Goal: Task Accomplishment & Management: Manage account settings

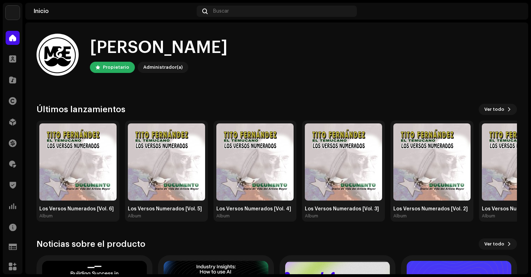
click at [17, 14] on img at bounding box center [13, 13] width 14 height 14
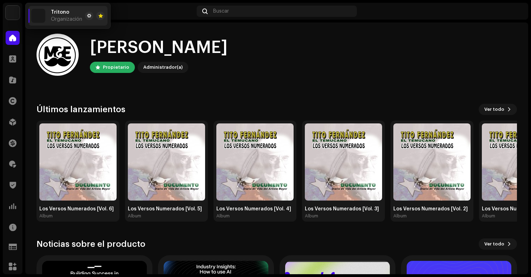
click at [66, 17] on span "Organización" at bounding box center [66, 20] width 31 height 6
click at [91, 15] on button at bounding box center [89, 16] width 8 height 8
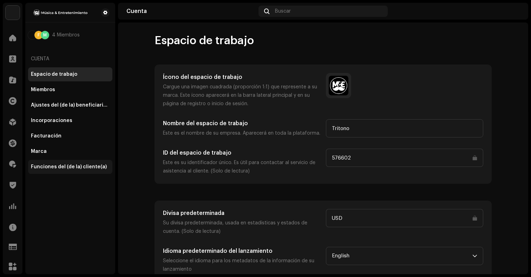
click at [65, 168] on div "Funciones del (de la) cliente(a)" at bounding box center [69, 167] width 76 height 6
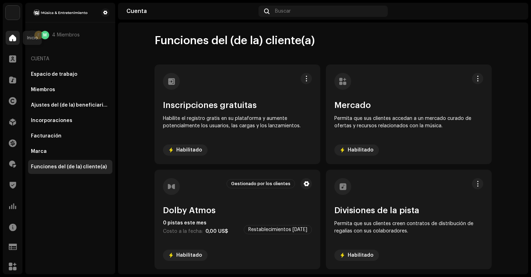
click at [12, 42] on div at bounding box center [13, 38] width 14 height 14
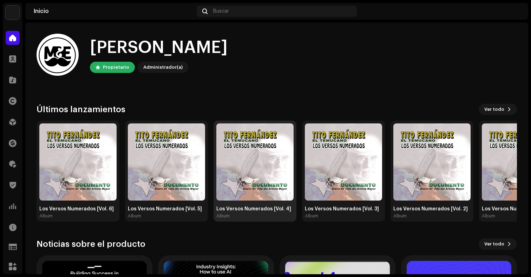
scroll to position [124, 0]
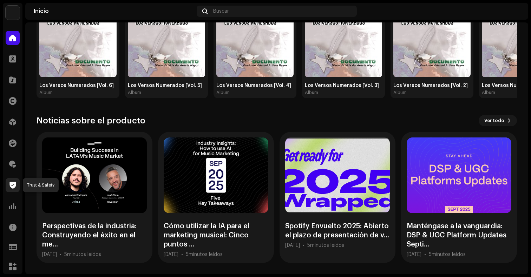
click at [8, 186] on div at bounding box center [13, 185] width 14 height 14
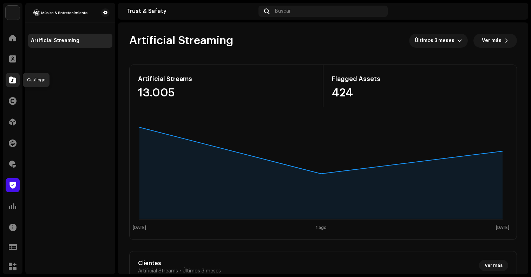
click at [12, 82] on span at bounding box center [12, 80] width 7 height 6
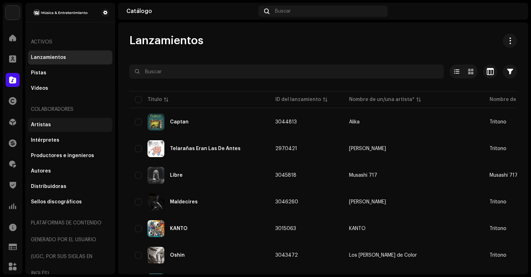
click at [44, 121] on div "Artistas" at bounding box center [70, 125] width 84 height 14
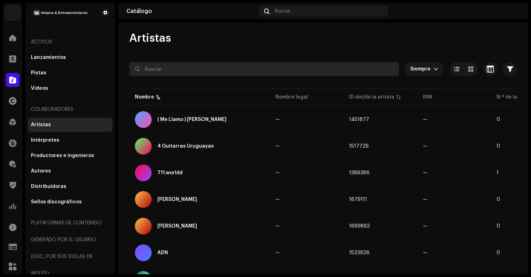
scroll to position [3, 0]
click at [259, 72] on input "text" at bounding box center [264, 69] width 270 height 14
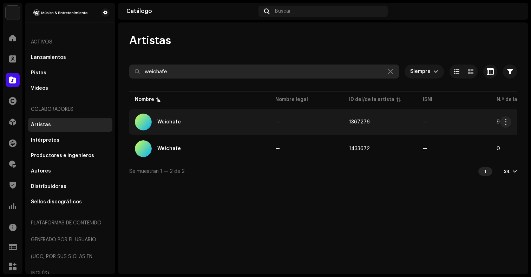
type input "weichafe"
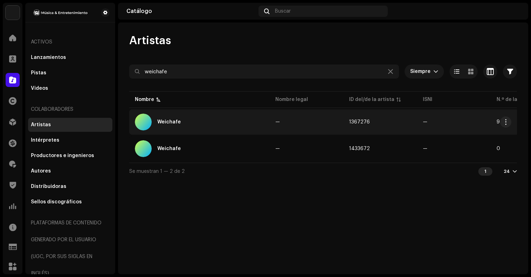
click at [176, 122] on div "Weichafe" at bounding box center [169, 122] width 24 height 5
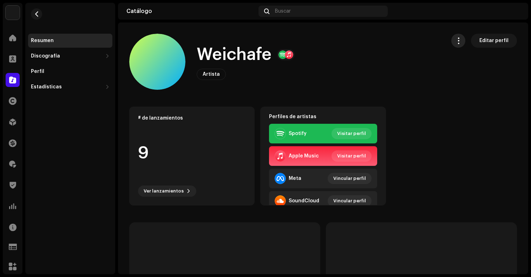
click at [451, 41] on button "button" at bounding box center [458, 41] width 14 height 14
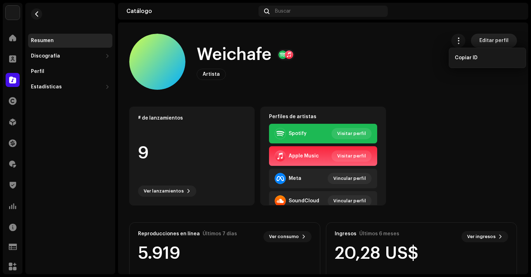
click at [484, 37] on span "Editar perfil" at bounding box center [493, 41] width 29 height 14
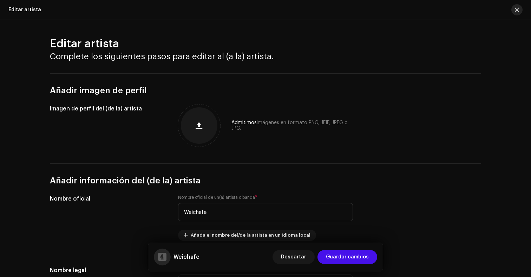
click at [514, 11] on button "button" at bounding box center [516, 9] width 11 height 11
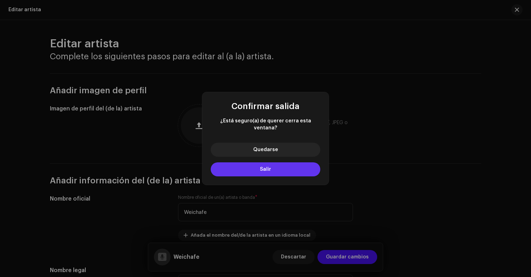
click at [290, 163] on button "Salir" at bounding box center [266, 170] width 110 height 14
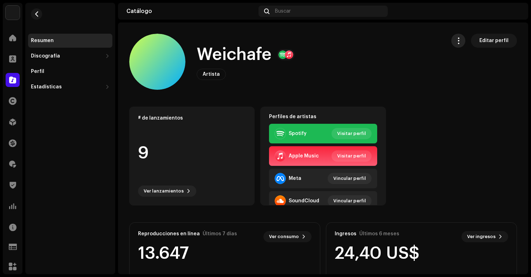
click at [460, 44] on button "button" at bounding box center [458, 41] width 14 height 14
click at [408, 42] on div "Weichafe Artista Editar perfil" at bounding box center [284, 62] width 311 height 56
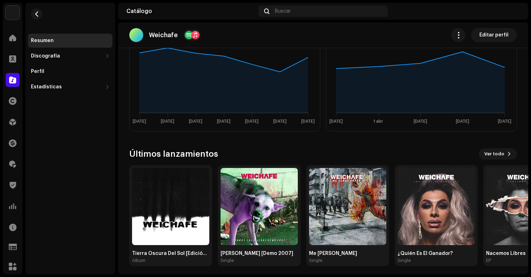
scroll to position [235, 0]
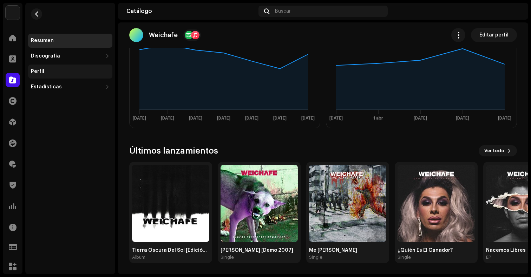
click at [40, 75] on div "Perfil" at bounding box center [70, 72] width 84 height 14
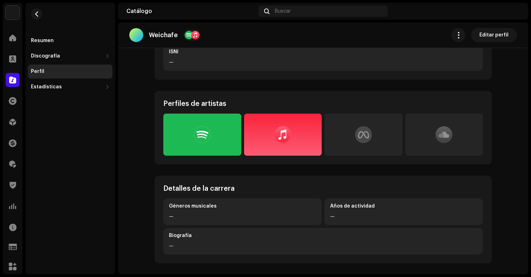
scroll to position [128, 0]
click at [211, 216] on div "—" at bounding box center [242, 216] width 147 height 8
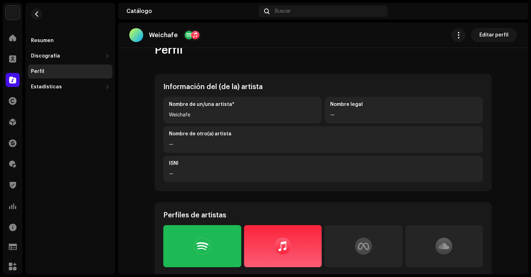
scroll to position [0, 0]
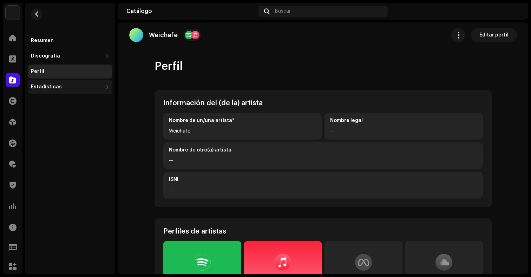
click at [46, 85] on div "Estadísticas" at bounding box center [46, 87] width 31 height 6
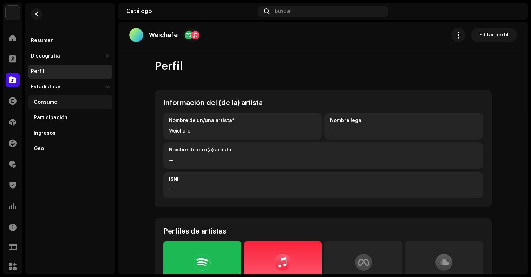
click at [59, 100] on div "Consumo" at bounding box center [72, 103] width 76 height 6
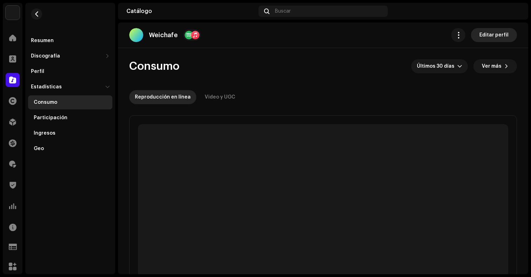
click at [504, 32] on span "Editar perfil" at bounding box center [493, 35] width 29 height 14
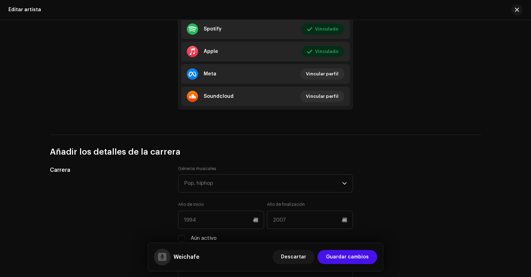
scroll to position [550, 0]
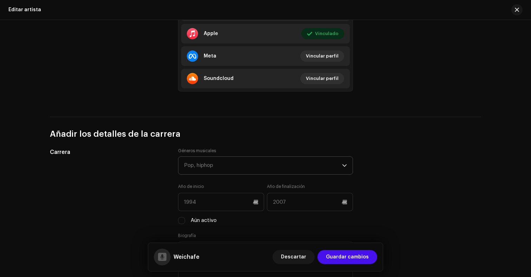
click at [252, 169] on div "Pop, hiphop" at bounding box center [263, 166] width 158 height 18
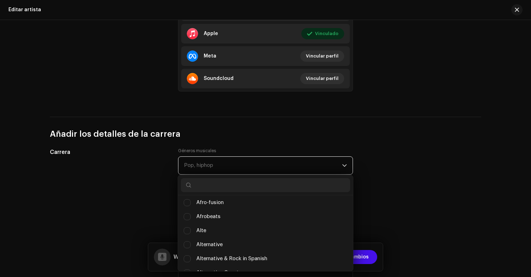
scroll to position [273, 0]
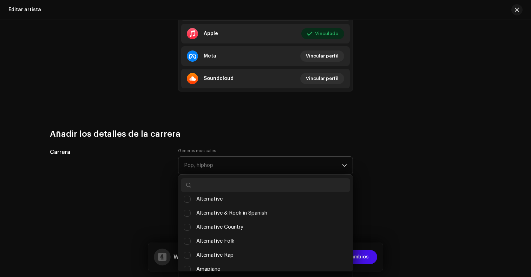
click at [211, 185] on input "text" at bounding box center [265, 185] width 169 height 14
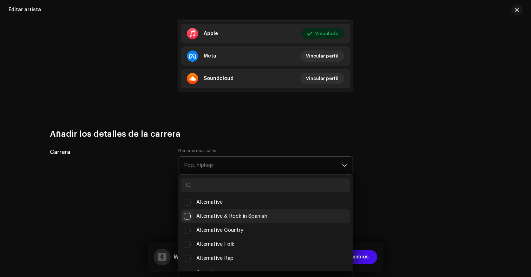
click at [188, 214] on input "Alternative & Rock in Spanish" at bounding box center [187, 216] width 7 height 7
checkbox input "false"
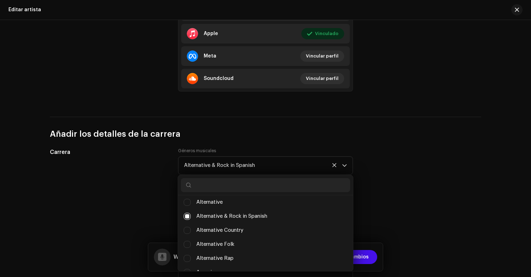
click at [420, 189] on div "Carrera Géneros musicales Alternative & Rock in Spanish (Classical) Electronic …" at bounding box center [265, 219] width 431 height 143
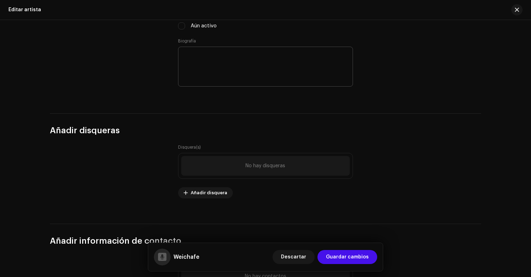
scroll to position [814, 0]
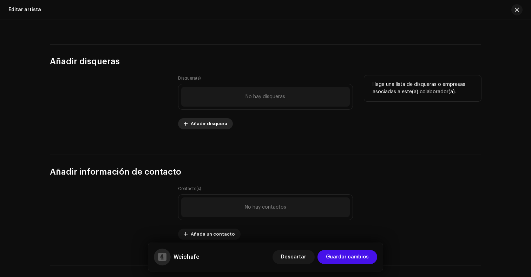
click at [214, 124] on span "Añadir disquera" at bounding box center [209, 124] width 37 height 14
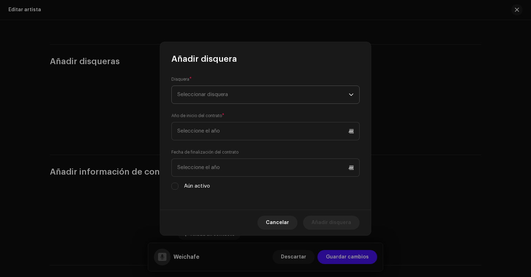
click at [225, 96] on span "Seleccionar disquera" at bounding box center [202, 94] width 51 height 5
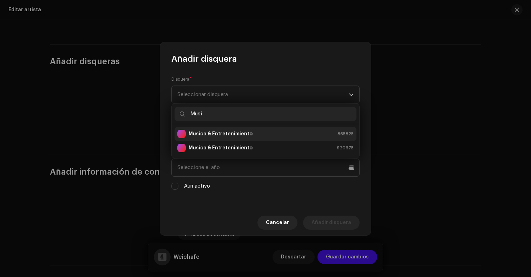
type input "Musi"
click at [231, 131] on strong "Musica & Entretenimiento" at bounding box center [221, 134] width 64 height 7
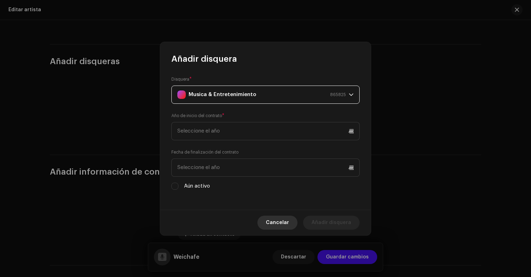
click at [271, 222] on span "Cancelar" at bounding box center [277, 223] width 23 height 14
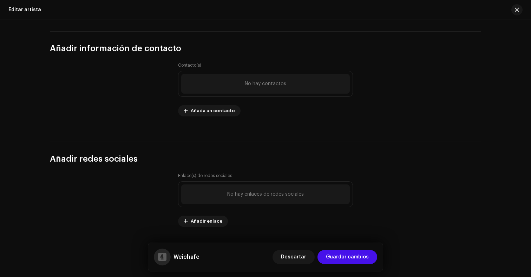
scroll to position [938, 0]
click at [208, 108] on span "Añada un contacto" at bounding box center [213, 111] width 44 height 14
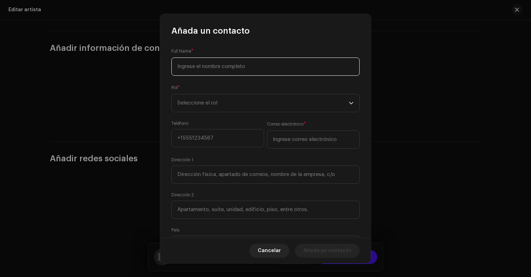
click at [223, 69] on input at bounding box center [265, 67] width 188 height 18
type input "[PERSON_NAME]"
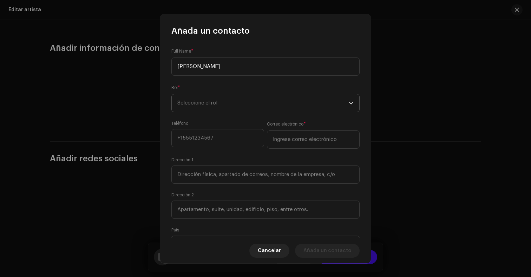
click at [301, 104] on span "Seleccione el rol" at bounding box center [262, 103] width 171 height 18
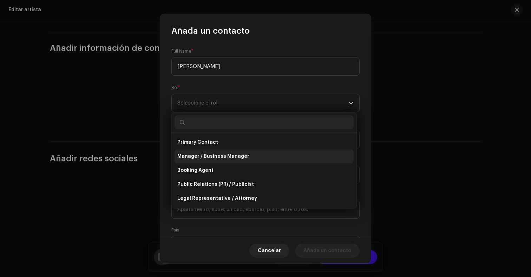
click at [236, 157] on span "Manager / Business Manager" at bounding box center [213, 156] width 72 height 7
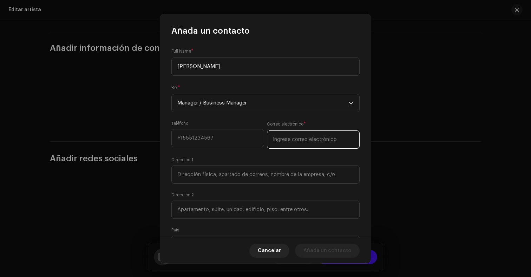
click at [291, 137] on input "email" at bounding box center [313, 140] width 93 height 18
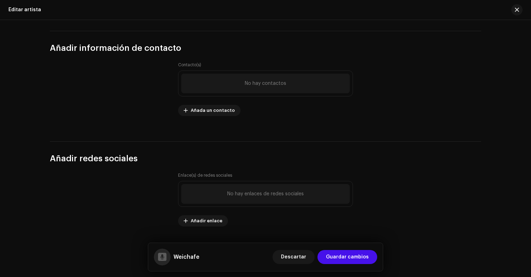
click at [423, 110] on div "Añada un contacto Full Name * [PERSON_NAME] * Manager / Business Manager Teléfo…" at bounding box center [265, 138] width 531 height 277
click at [221, 112] on span "Añada un contacto" at bounding box center [213, 111] width 44 height 14
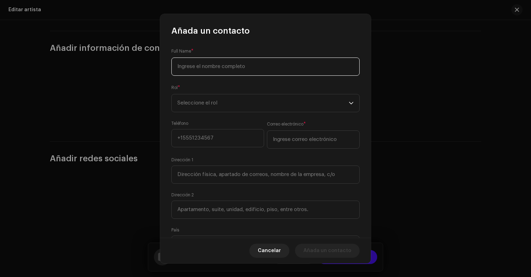
click at [218, 72] on input at bounding box center [265, 67] width 188 height 18
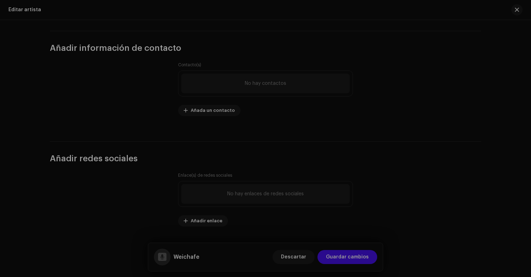
click at [131, 78] on div "Añada un contacto Full Name * Rol * Seleccione el rol Teléfono Correo electróni…" at bounding box center [265, 138] width 531 height 277
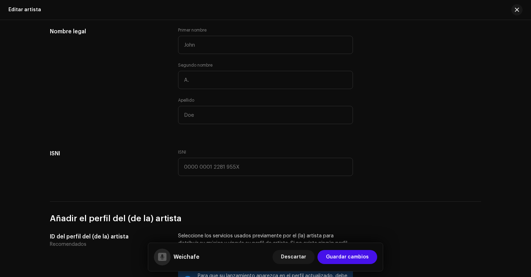
scroll to position [0, 0]
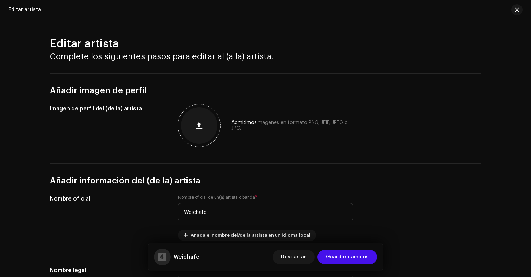
click at [199, 116] on div at bounding box center [199, 125] width 37 height 37
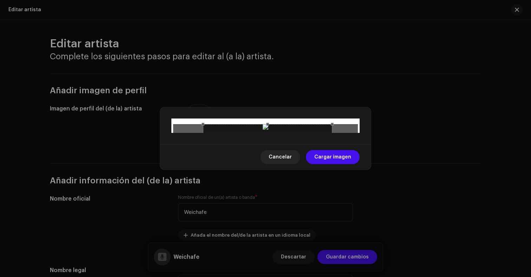
click at [296, 149] on div at bounding box center [267, 188] width 129 height 129
click at [344, 164] on span "Cargar imagen" at bounding box center [332, 157] width 37 height 14
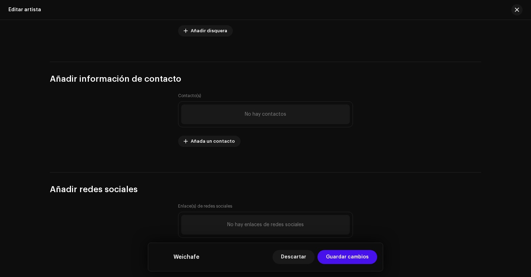
scroll to position [938, 0]
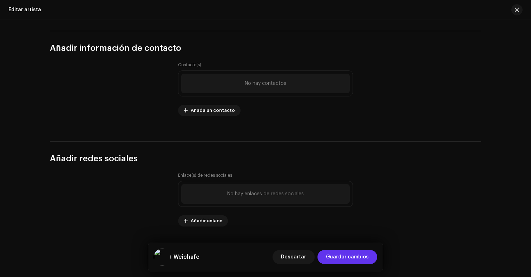
click at [344, 254] on span "Guardar cambios" at bounding box center [347, 257] width 43 height 14
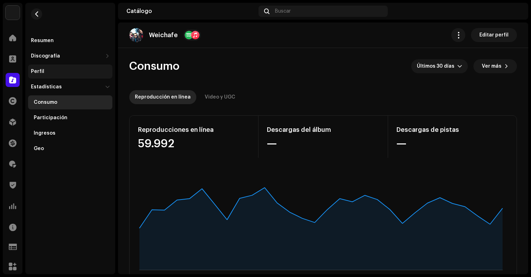
click at [79, 69] on div "Perfil" at bounding box center [70, 72] width 79 height 6
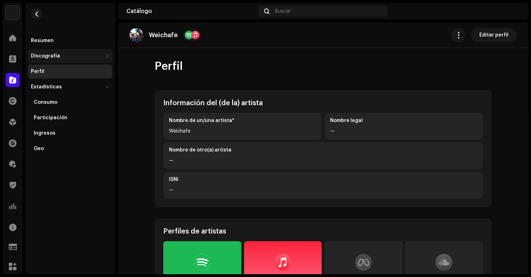
click at [74, 57] on div "Discografía" at bounding box center [67, 56] width 72 height 6
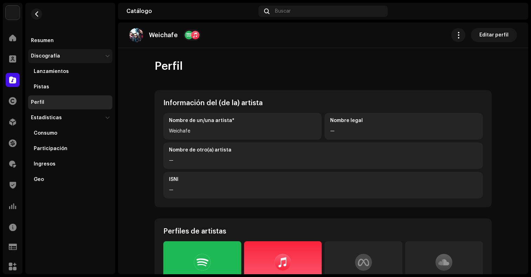
click at [74, 57] on div "Discografía" at bounding box center [67, 56] width 72 height 6
click at [46, 38] on div "Resumen" at bounding box center [42, 41] width 23 height 6
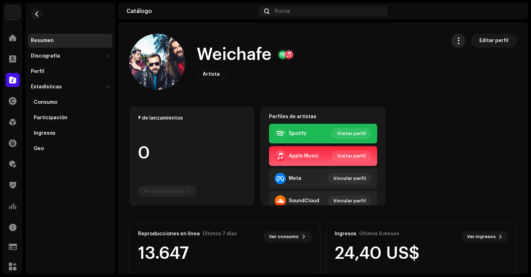
click at [459, 44] on span "button" at bounding box center [458, 41] width 7 height 6
click at [419, 37] on div "Weichafe Artista Editar perfil" at bounding box center [284, 62] width 311 height 56
click at [210, 74] on span "Artista" at bounding box center [211, 74] width 17 height 5
click at [47, 57] on div "Discografía" at bounding box center [45, 56] width 29 height 6
click at [47, 75] on div "Lanzamientos" at bounding box center [70, 72] width 84 height 14
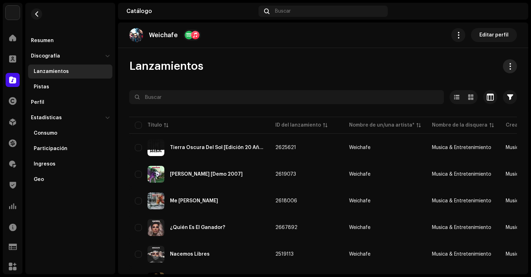
click at [507, 69] on span at bounding box center [510, 67] width 7 height 6
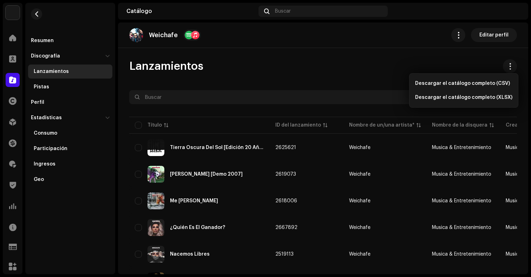
click at [470, 59] on div "Lanzamientos" at bounding box center [323, 66] width 388 height 14
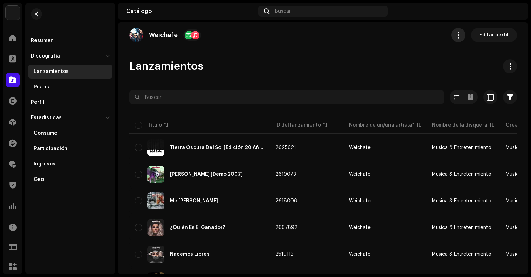
click at [459, 38] on button "button" at bounding box center [458, 35] width 14 height 14
click at [418, 46] on div "Weichafe Editar perfil" at bounding box center [323, 35] width 410 height 26
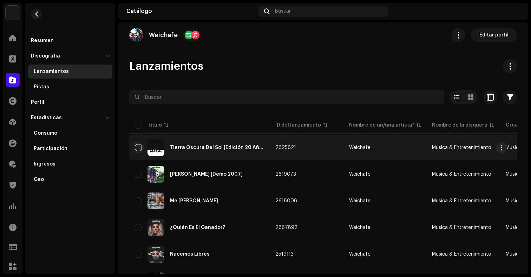
click at [137, 147] on input "checkbox" at bounding box center [138, 147] width 7 height 7
checkbox input "true"
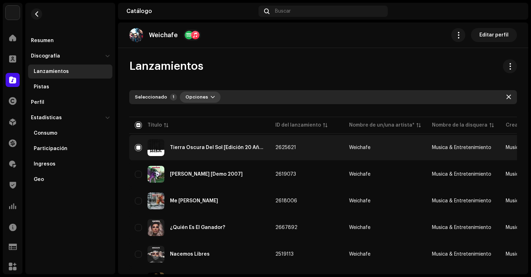
click at [211, 95] on button "Opciones" at bounding box center [200, 97] width 41 height 11
click at [507, 68] on span at bounding box center [510, 67] width 7 height 6
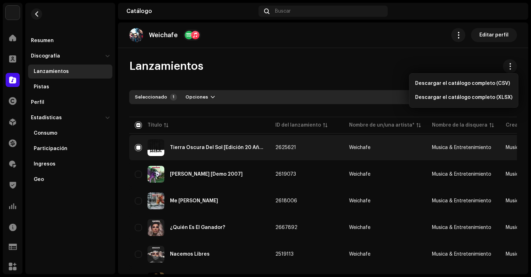
click at [481, 60] on div "Lanzamientos" at bounding box center [323, 66] width 388 height 14
click at [452, 32] on button "button" at bounding box center [458, 35] width 14 height 14
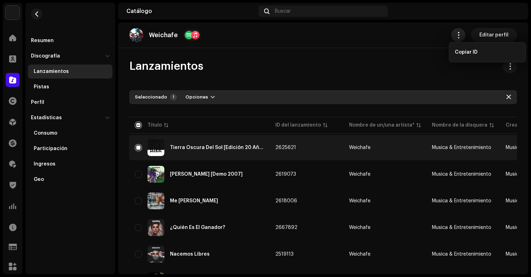
click at [452, 32] on button "button" at bounding box center [458, 35] width 14 height 14
click at [497, 32] on span "Editar perfil" at bounding box center [493, 35] width 29 height 14
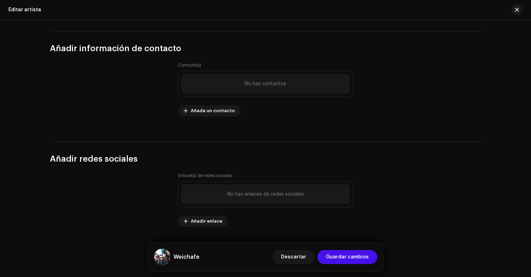
scroll to position [938, 0]
click at [204, 114] on span "Añada un contacto" at bounding box center [213, 111] width 44 height 14
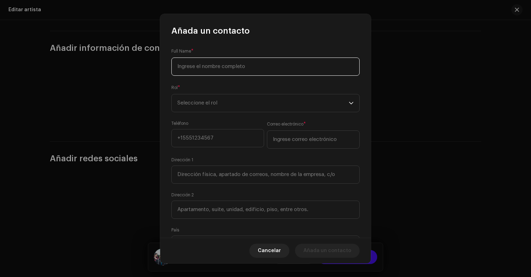
click at [225, 71] on input at bounding box center [265, 67] width 188 height 18
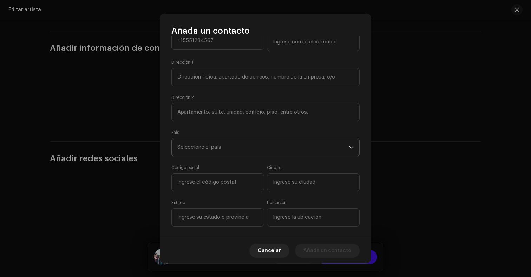
scroll to position [114, 0]
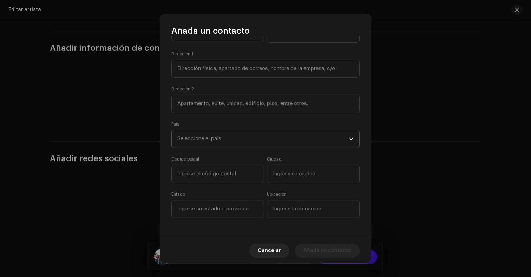
click at [349, 139] on icon "dropdown trigger" at bounding box center [351, 139] width 5 height 5
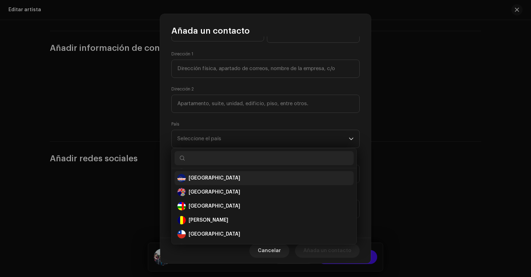
scroll to position [549, 0]
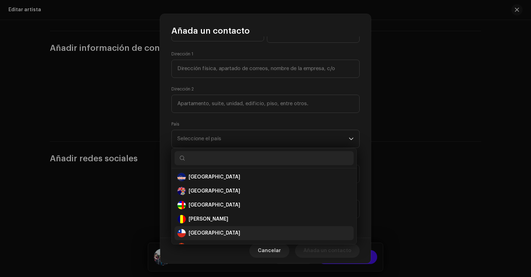
click at [202, 230] on div "[GEOGRAPHIC_DATA]" at bounding box center [263, 233] width 173 height 8
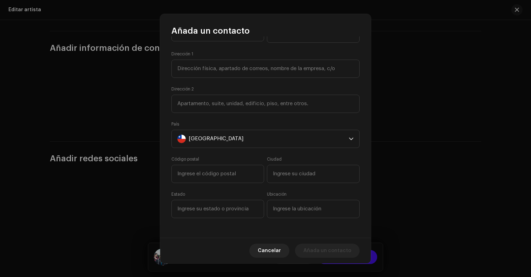
click at [242, 119] on form "Full Name * Este campo es obligatorio. Rol * Seleccione el rol Teléfono Correo …" at bounding box center [265, 80] width 188 height 294
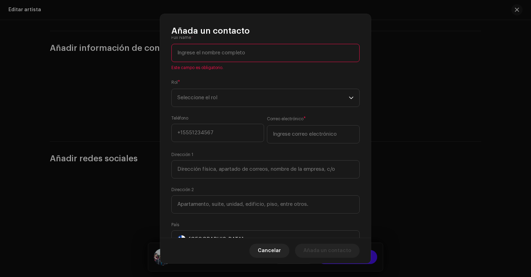
scroll to position [9, 0]
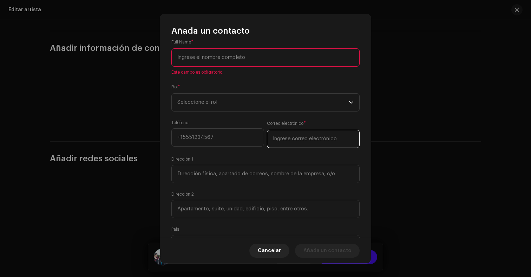
click at [297, 142] on input "email" at bounding box center [313, 139] width 93 height 18
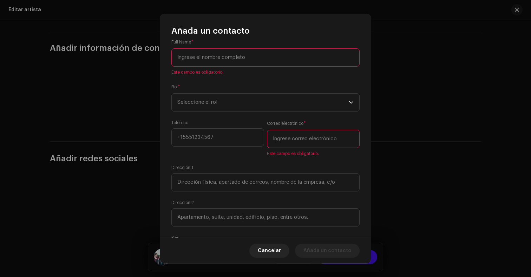
click at [230, 61] on input at bounding box center [265, 57] width 188 height 18
click at [286, 143] on input "email" at bounding box center [313, 139] width 93 height 18
paste input "[DOMAIN_NAME][EMAIL_ADDRESS][DOMAIN_NAME]"
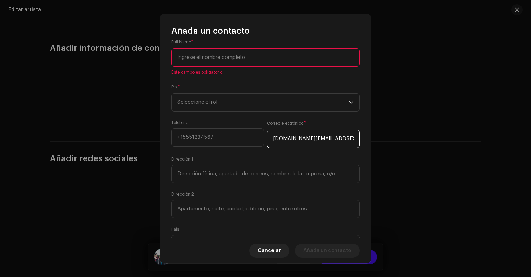
scroll to position [0, 5]
type input "[DOMAIN_NAME][EMAIL_ADDRESS][DOMAIN_NAME]"
click at [249, 60] on input at bounding box center [265, 57] width 188 height 18
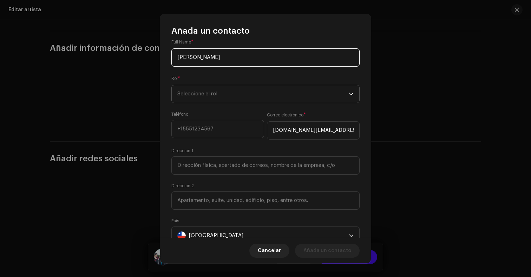
type input "[PERSON_NAME]"
click at [259, 87] on span "Seleccione el rol" at bounding box center [262, 94] width 171 height 18
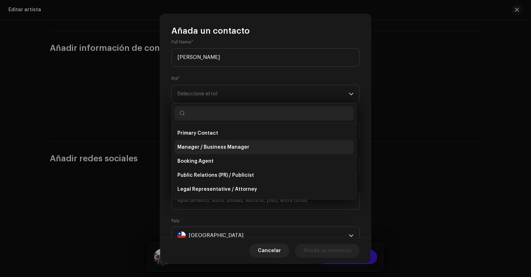
click at [213, 145] on span "Manager / Business Manager" at bounding box center [213, 147] width 72 height 7
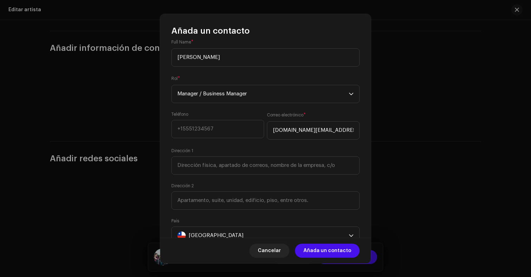
click at [248, 112] on div "Teléfono" at bounding box center [217, 126] width 93 height 28
click at [226, 133] on input at bounding box center [217, 129] width 93 height 18
type input "[PHONE_NUMBER]"
click at [333, 246] on span "Añada un contacto" at bounding box center [327, 251] width 48 height 14
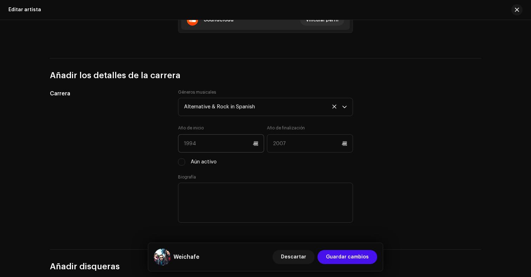
scroll to position [591, 0]
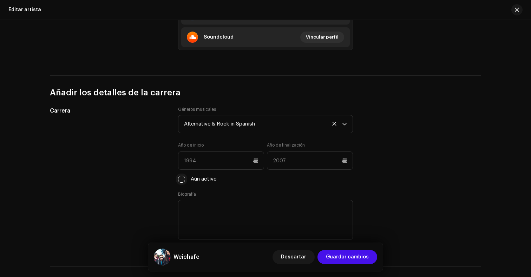
click at [182, 179] on input "Aún activo" at bounding box center [181, 179] width 7 height 7
checkbox input "true"
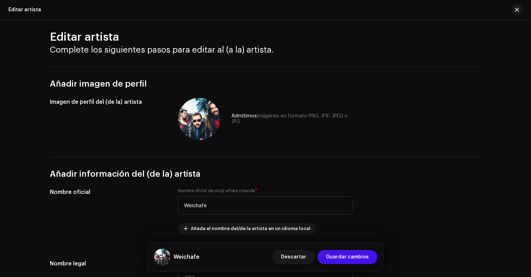
scroll to position [0, 0]
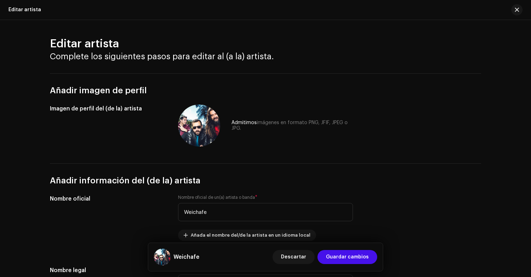
click at [351, 249] on div "Descartar Guardar cambios" at bounding box center [324, 257] width 105 height 17
click at [352, 255] on span "Guardar cambios" at bounding box center [347, 257] width 43 height 14
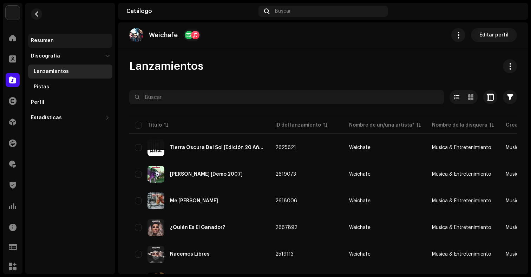
click at [46, 41] on div "Resumen" at bounding box center [42, 41] width 23 height 6
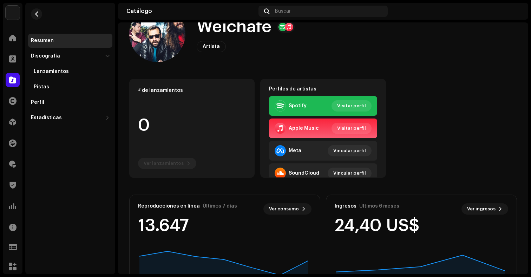
scroll to position [139, 0]
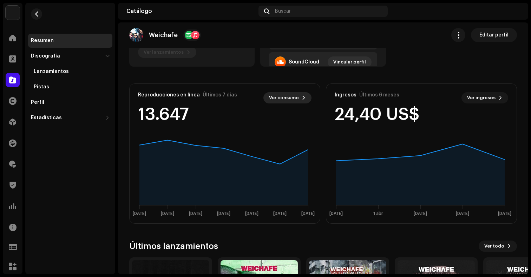
click at [286, 100] on span "Ver consumo" at bounding box center [284, 98] width 30 height 14
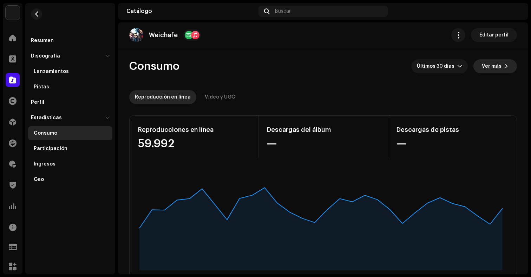
click at [508, 69] on button "Ver más" at bounding box center [495, 66] width 44 height 14
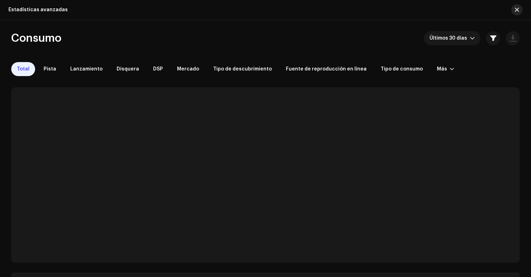
click at [515, 14] on button "button" at bounding box center [516, 9] width 11 height 11
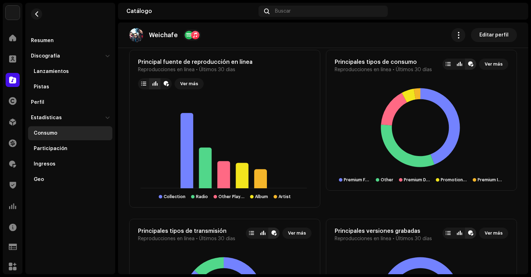
scroll to position [807, 0]
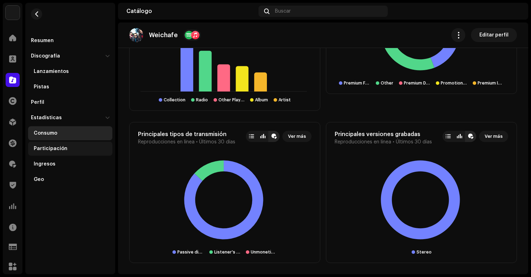
click at [57, 153] on div "Participación" at bounding box center [70, 149] width 84 height 14
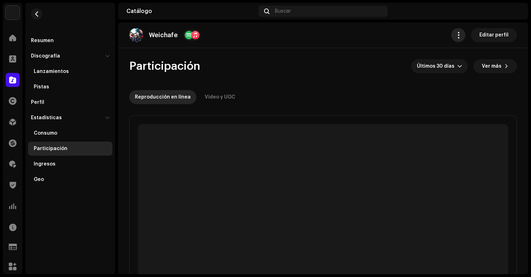
click at [453, 38] on button "button" at bounding box center [458, 35] width 14 height 14
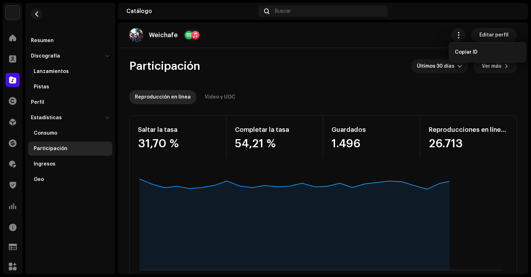
click at [395, 41] on div "Weichafe Editar perfil" at bounding box center [323, 35] width 388 height 14
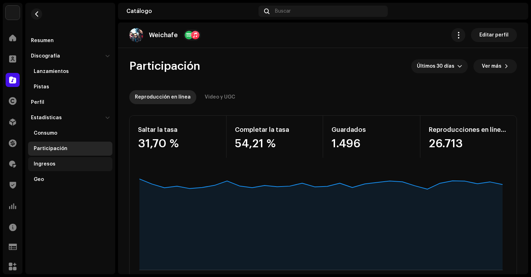
click at [57, 165] on div "Ingresos" at bounding box center [72, 165] width 76 height 6
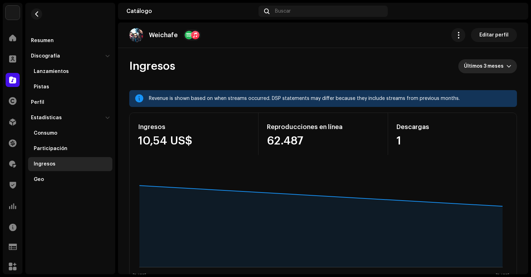
click at [478, 70] on span "Últimos 3 meses" at bounding box center [485, 66] width 42 height 14
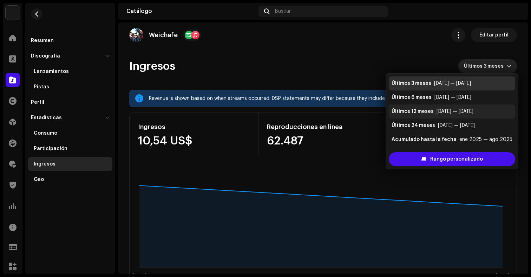
click at [417, 114] on div "Últimos 12 meses" at bounding box center [413, 111] width 42 height 7
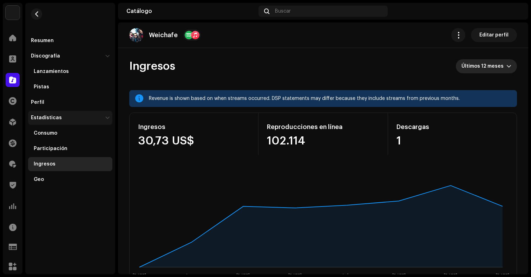
click at [89, 118] on div "Estadísticas" at bounding box center [67, 118] width 72 height 6
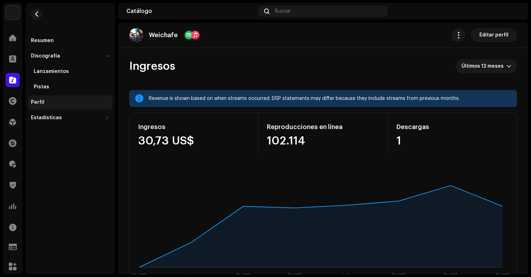
click at [41, 102] on div "Perfil" at bounding box center [37, 103] width 13 height 6
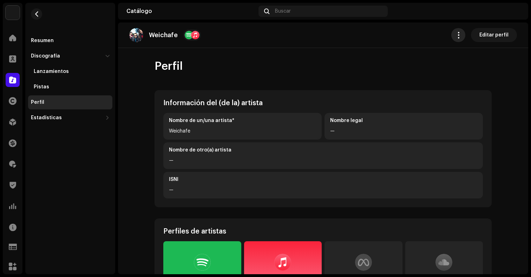
click at [459, 38] on span "button" at bounding box center [458, 35] width 7 height 6
click at [492, 31] on span "Editar perfil" at bounding box center [493, 35] width 29 height 14
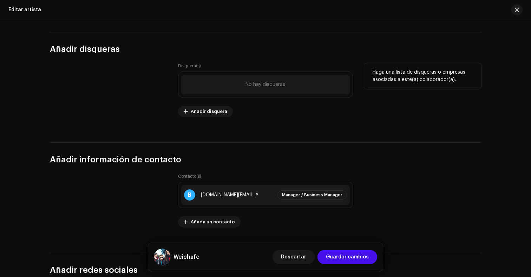
scroll to position [938, 0]
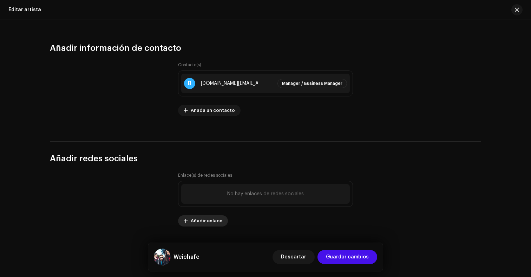
click at [213, 222] on span "Añadir enlace" at bounding box center [207, 221] width 32 height 14
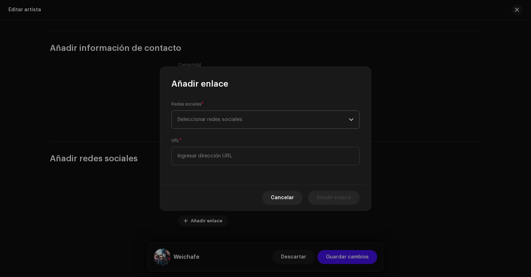
click at [265, 126] on span "Seleccionar redes sociales" at bounding box center [262, 120] width 171 height 18
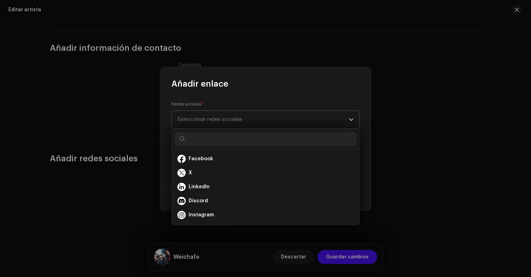
click at [264, 121] on span "Seleccionar redes sociales" at bounding box center [262, 120] width 171 height 18
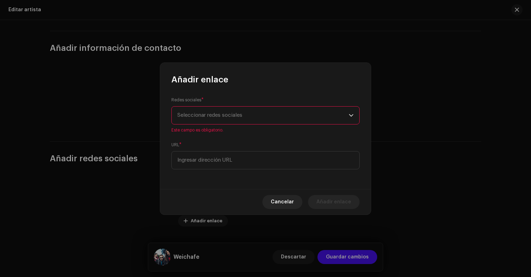
click at [264, 121] on span "Seleccionar redes sociales" at bounding box center [262, 116] width 171 height 18
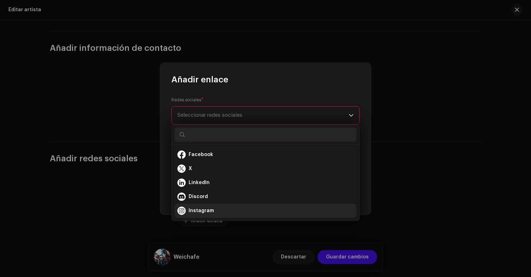
scroll to position [1, 0]
click at [215, 205] on div "Instagram" at bounding box center [265, 209] width 176 height 8
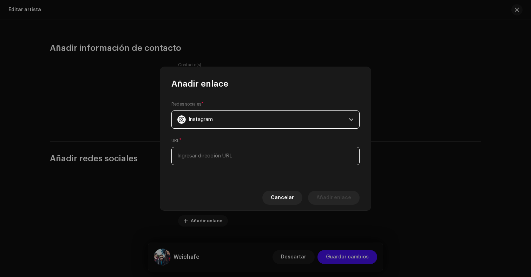
click at [241, 151] on input at bounding box center [265, 156] width 188 height 18
paste input "[URL][DOMAIN_NAME]"
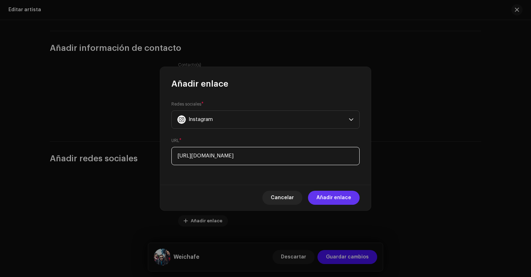
type input "[URL][DOMAIN_NAME]"
click at [341, 199] on span "Añadir enlace" at bounding box center [333, 198] width 35 height 14
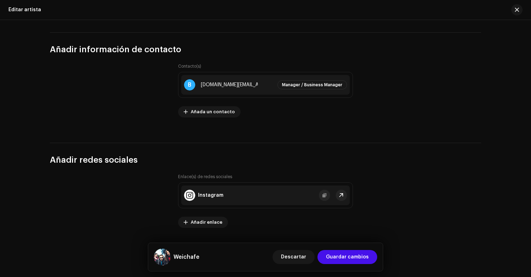
scroll to position [938, 0]
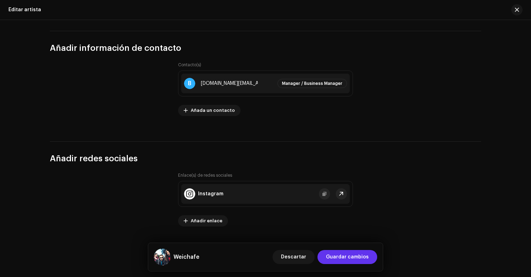
click at [357, 257] on span "Guardar cambios" at bounding box center [347, 257] width 43 height 14
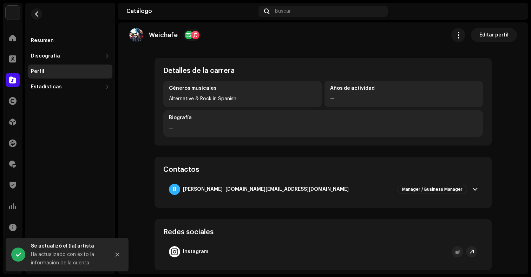
scroll to position [253, 0]
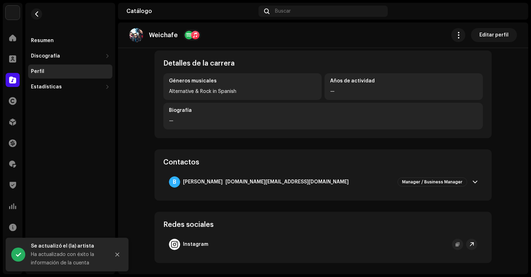
click at [143, 187] on div "Perfil Información del (de la) artista Nombre de un/una artista* Weichafe Nombr…" at bounding box center [323, 34] width 360 height 457
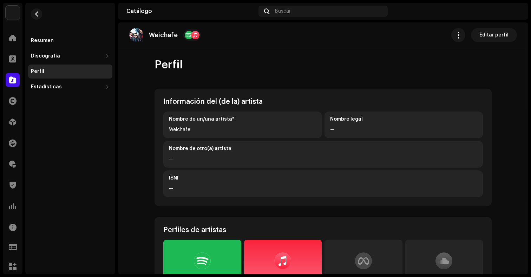
scroll to position [0, 0]
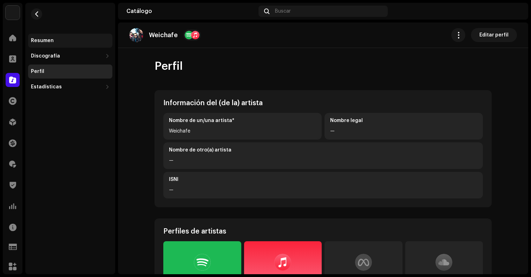
click at [50, 45] on div "Resumen" at bounding box center [70, 41] width 84 height 14
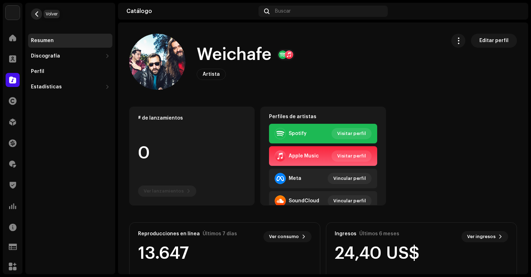
click at [37, 12] on span "button" at bounding box center [36, 14] width 5 height 6
click at [11, 83] on span at bounding box center [12, 80] width 7 height 6
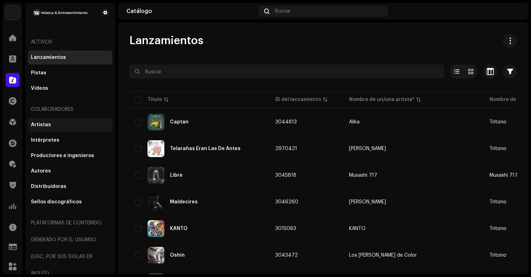
click at [51, 127] on div "Artistas" at bounding box center [70, 125] width 79 height 6
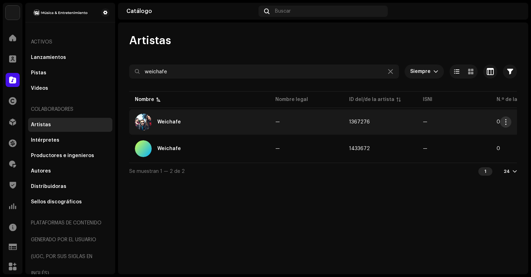
click at [507, 123] on span "button" at bounding box center [505, 122] width 5 height 6
click at [409, 192] on div "Artistas weichafe Siempre Seleccionado 0 Seleccionar todo Opciones Filtros Arch…" at bounding box center [323, 148] width 410 height 252
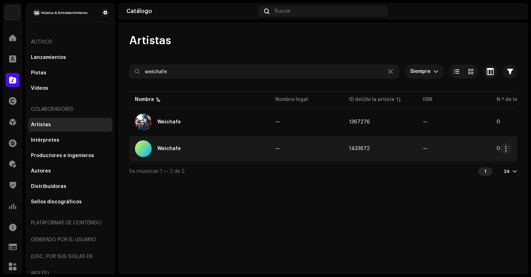
drag, startPoint x: 413, startPoint y: 166, endPoint x: 507, endPoint y: 159, distance: 94.0
click at [508, 159] on div "weichafe Siempre Seleccionado 0 Seleccionar todo Opciones Filtros Archive statu…" at bounding box center [323, 122] width 388 height 115
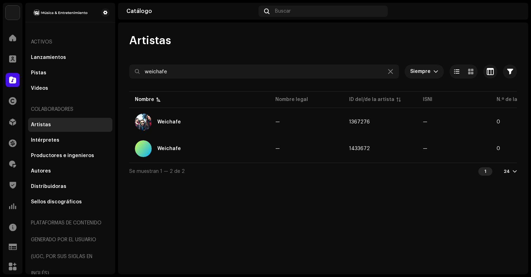
drag, startPoint x: 442, startPoint y: 165, endPoint x: 506, endPoint y: 162, distance: 63.3
click at [506, 162] on div "Nombre Nombre legal ID del/de la artista [DEMOGRAPHIC_DATA] N.º de lanzamientos…" at bounding box center [323, 126] width 388 height 73
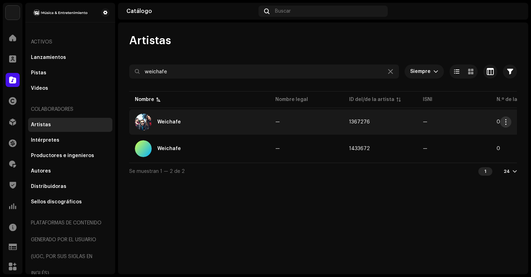
click at [508, 121] on button "button" at bounding box center [505, 122] width 11 height 11
click at [373, 210] on div "Artistas weichafe Siempre Seleccionado 0 Seleccionar todo Opciones Filtros Arch…" at bounding box center [323, 148] width 410 height 252
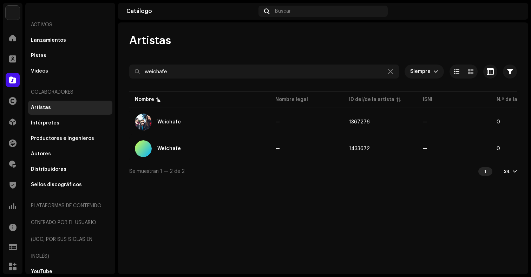
scroll to position [22, 0]
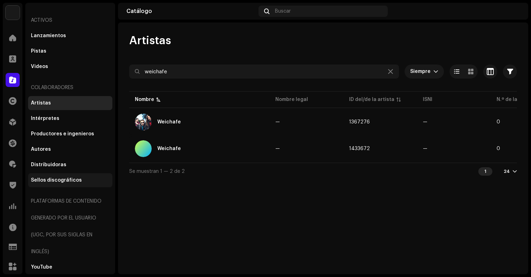
click at [58, 182] on div "Sellos discográficos" at bounding box center [56, 181] width 51 height 6
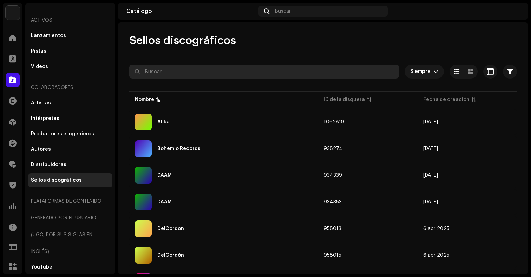
click at [298, 71] on input "text" at bounding box center [264, 72] width 270 height 14
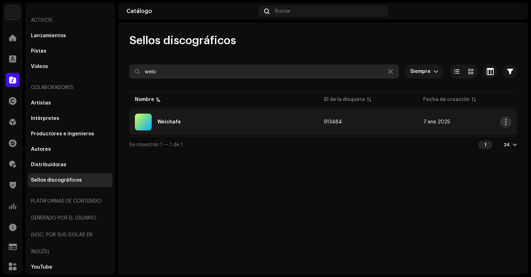
type input "weic"
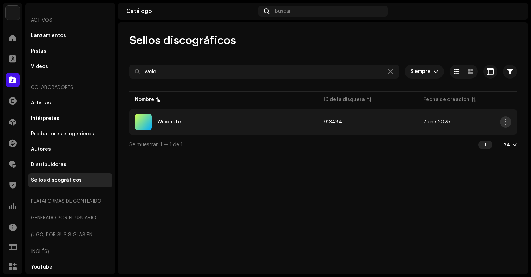
click at [505, 121] on span "button" at bounding box center [505, 122] width 5 height 6
click at [223, 119] on div "Weichafe" at bounding box center [224, 122] width 178 height 17
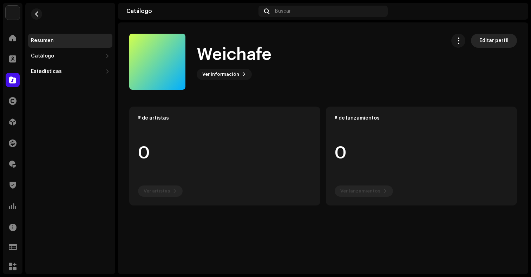
click at [480, 43] on button "Editar perfil" at bounding box center [494, 41] width 46 height 14
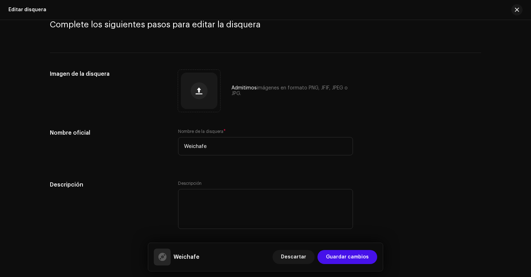
scroll to position [36, 0]
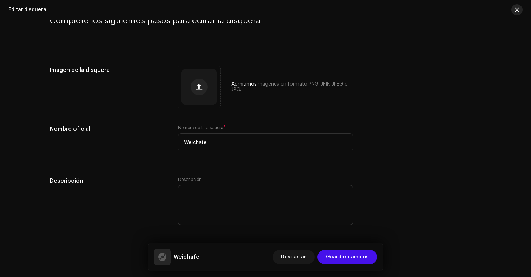
click at [518, 14] on button "button" at bounding box center [516, 9] width 11 height 11
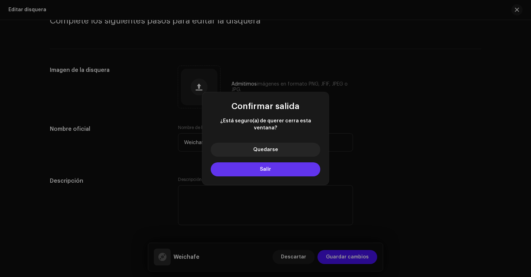
click at [287, 163] on button "Salir" at bounding box center [266, 170] width 110 height 14
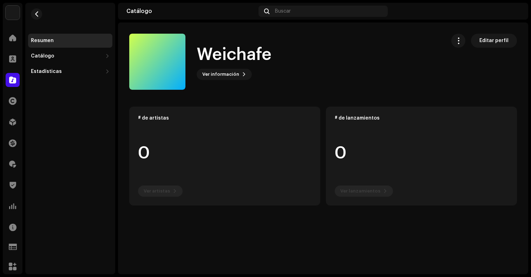
click at [465, 36] on re-m-actions-button at bounding box center [458, 41] width 14 height 14
click at [464, 38] on button "button" at bounding box center [458, 41] width 14 height 14
click at [453, 39] on button "button" at bounding box center [458, 41] width 14 height 14
click at [84, 58] on div "Catálogo" at bounding box center [67, 56] width 72 height 6
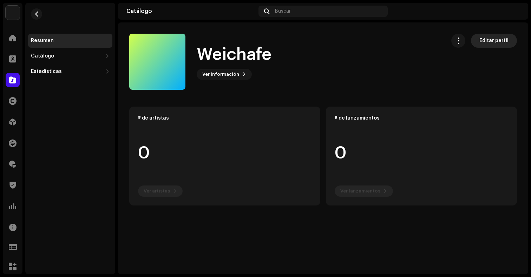
click at [479, 37] on button "Editar perfil" at bounding box center [494, 41] width 46 height 14
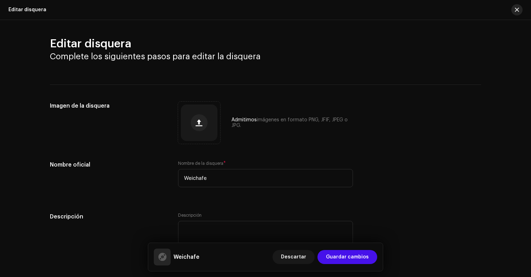
click at [512, 9] on button "button" at bounding box center [516, 9] width 11 height 11
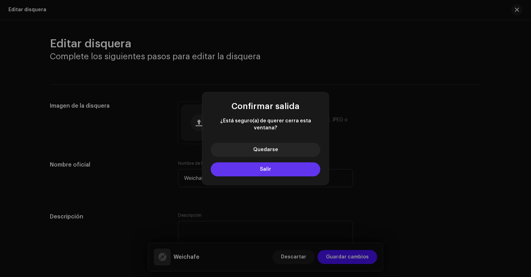
click at [274, 165] on button "Salir" at bounding box center [266, 170] width 110 height 14
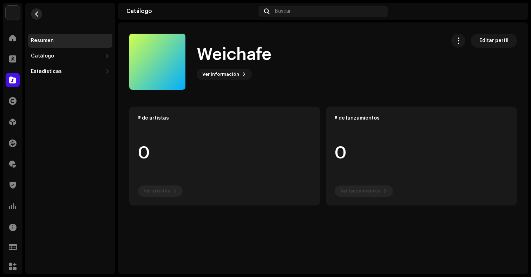
click at [38, 13] on span "button" at bounding box center [36, 14] width 5 height 6
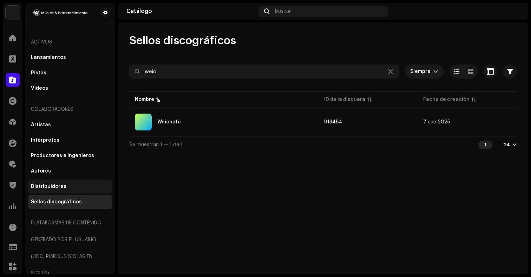
click at [45, 184] on div "Distribuidoras" at bounding box center [48, 187] width 35 height 6
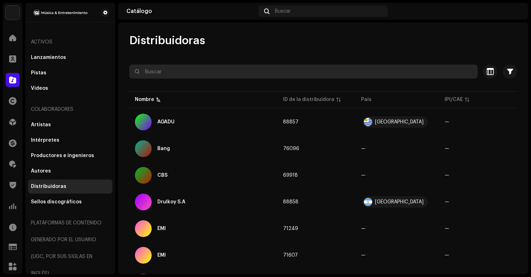
click at [219, 75] on input "text" at bounding box center [303, 72] width 348 height 14
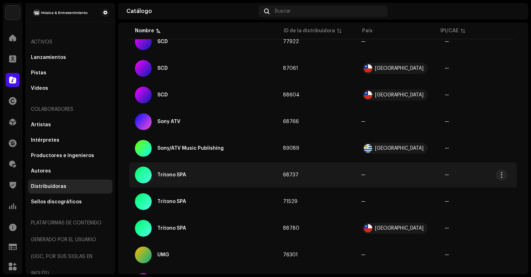
scroll to position [381, 0]
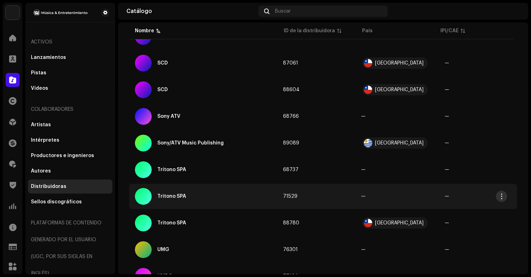
click at [506, 199] on button "button" at bounding box center [501, 196] width 11 height 11
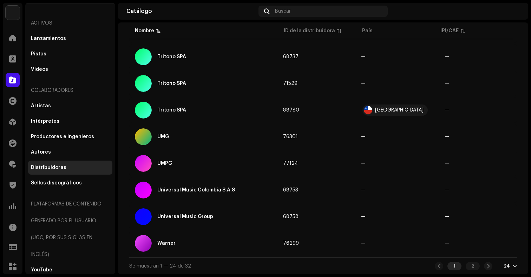
scroll to position [22, 0]
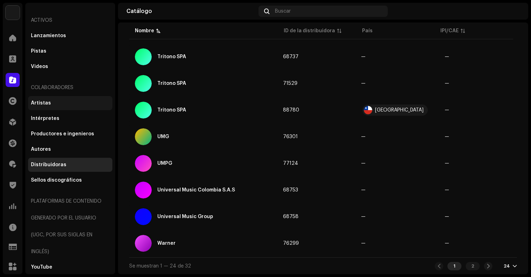
click at [42, 109] on div "Artistas" at bounding box center [70, 103] width 84 height 14
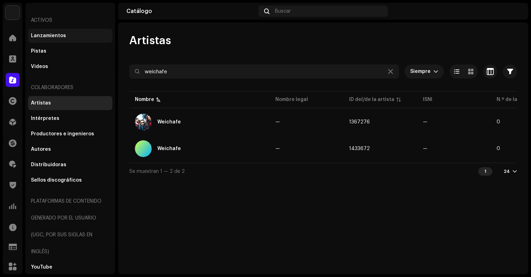
click at [60, 37] on div "Lanzamientos" at bounding box center [48, 36] width 35 height 6
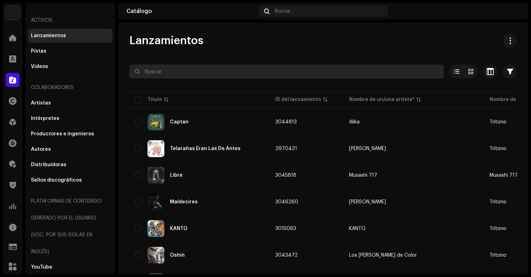
click at [204, 75] on input "text" at bounding box center [286, 72] width 315 height 14
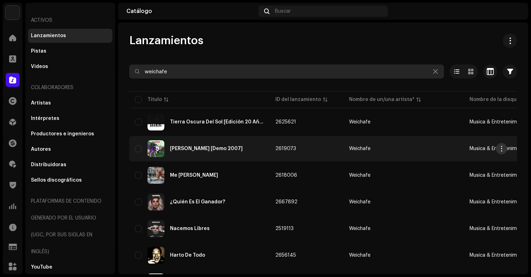
type input "weichafe"
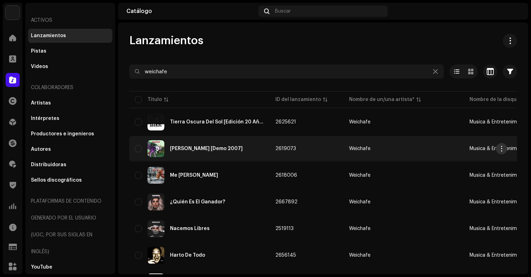
click at [500, 147] on span "button" at bounding box center [501, 149] width 5 height 6
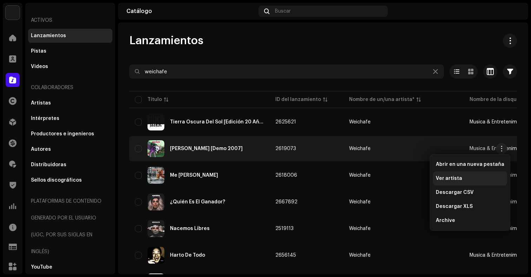
click at [460, 177] on div "Ver artista" at bounding box center [470, 179] width 68 height 6
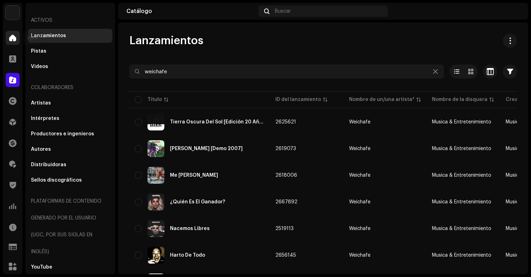
click at [14, 38] on span at bounding box center [12, 38] width 7 height 6
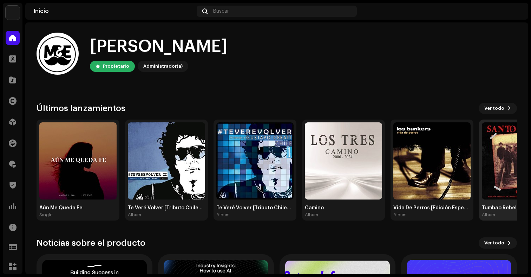
scroll to position [1, 0]
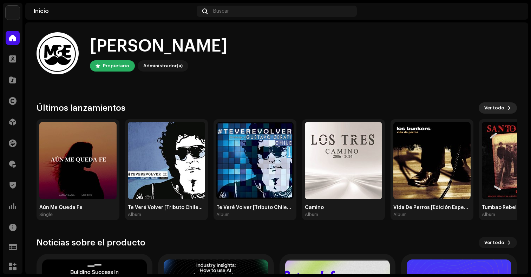
click at [504, 112] on button "Ver todo" at bounding box center [498, 108] width 38 height 11
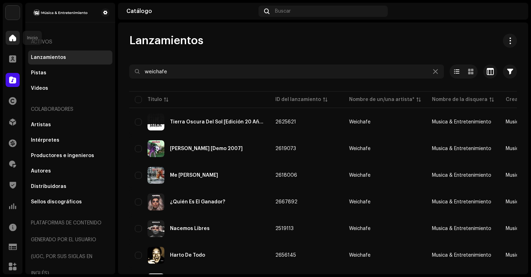
click at [12, 41] on div at bounding box center [13, 38] width 14 height 14
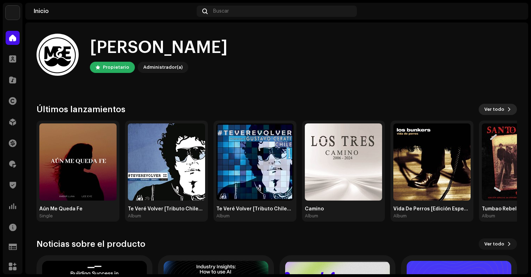
click at [507, 107] on span at bounding box center [509, 110] width 4 height 6
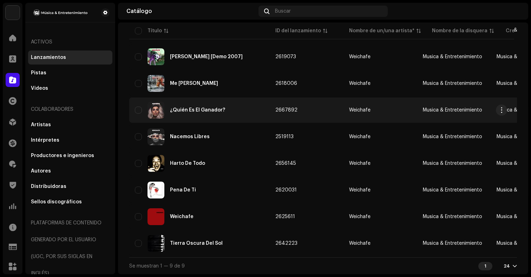
scroll to position [97, 0]
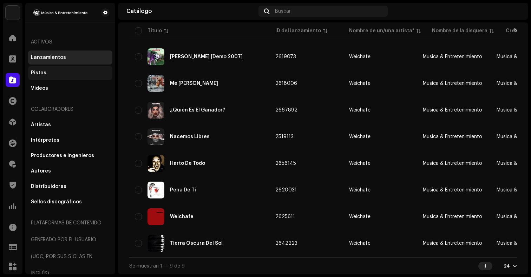
click at [42, 73] on div "Pistas" at bounding box center [38, 73] width 15 height 6
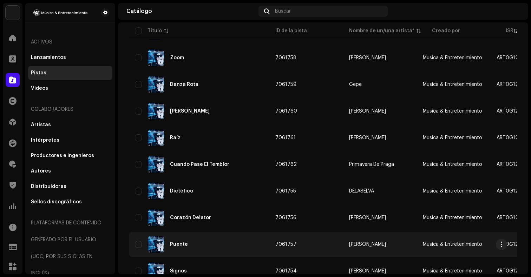
scroll to position [56, 0]
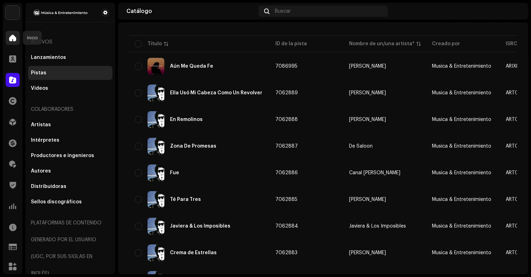
click at [15, 43] on div at bounding box center [13, 38] width 14 height 14
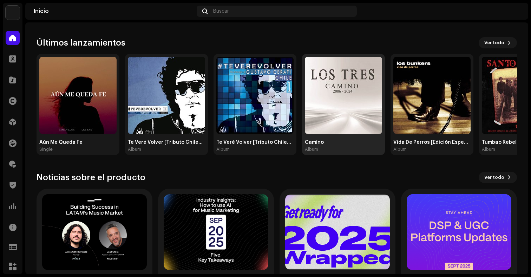
scroll to position [124, 0]
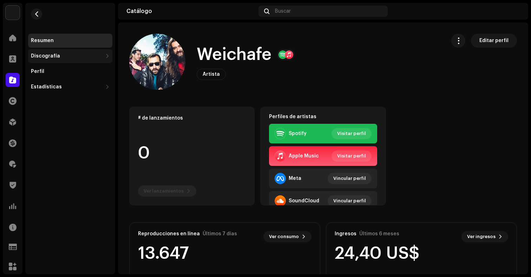
click at [99, 60] on div "Discografía" at bounding box center [70, 56] width 84 height 14
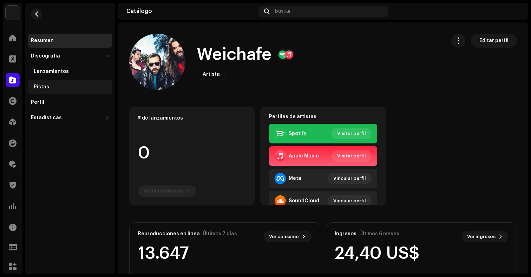
click at [50, 86] on div "Pistas" at bounding box center [72, 87] width 76 height 6
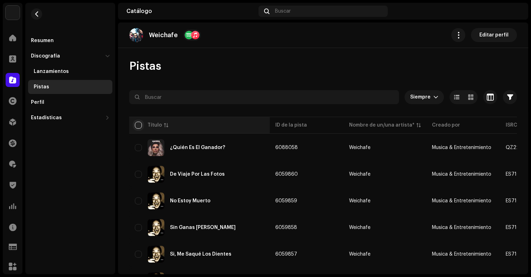
click at [140, 127] on input "checkbox" at bounding box center [138, 125] width 7 height 7
checkbox input "true"
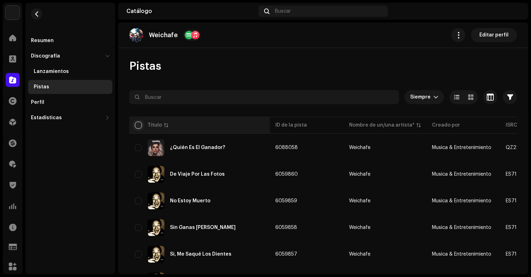
checkbox input "true"
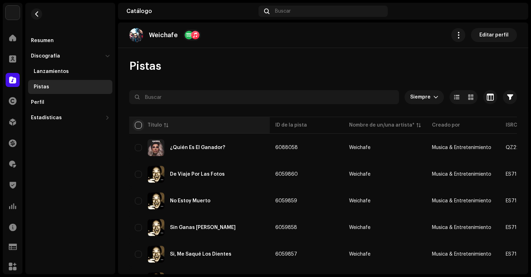
checkbox input "true"
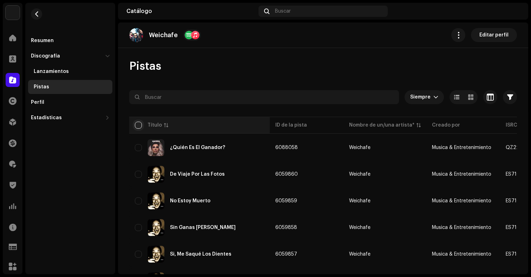
checkbox input "true"
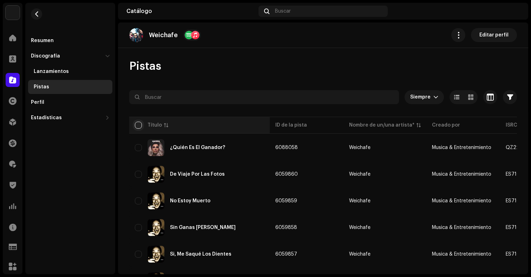
checkbox input "true"
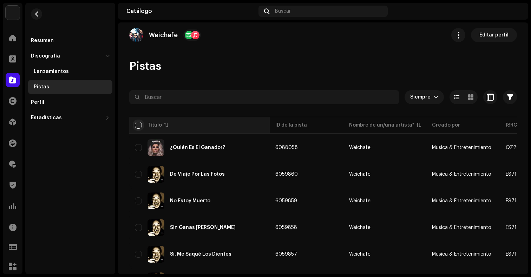
checkbox input "true"
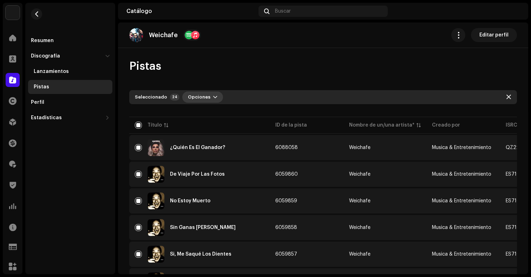
click at [213, 99] on span "button" at bounding box center [215, 97] width 4 height 6
click at [252, 70] on div "Pistas" at bounding box center [323, 66] width 388 height 14
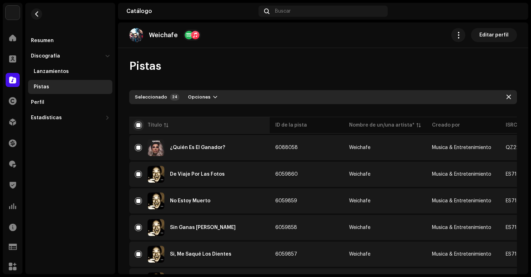
click at [137, 124] on input "checkbox" at bounding box center [138, 125] width 7 height 7
checkbox input "false"
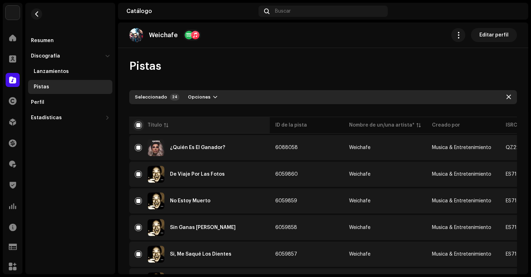
checkbox input "false"
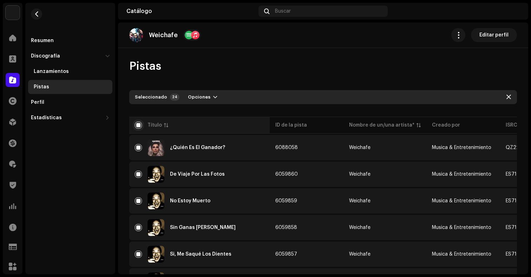
checkbox input "false"
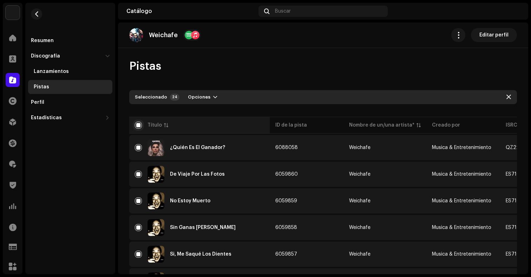
checkbox input "false"
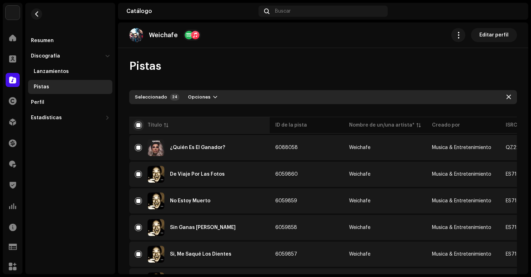
checkbox input "false"
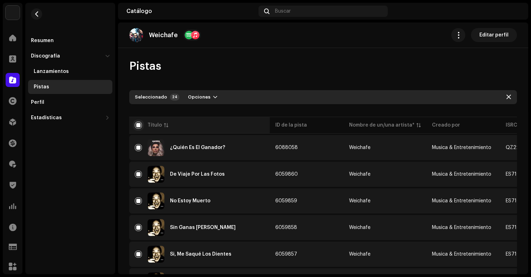
checkbox input "false"
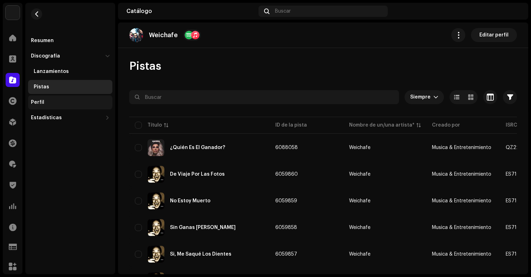
click at [55, 99] on div "Perfil" at bounding box center [70, 103] width 84 height 14
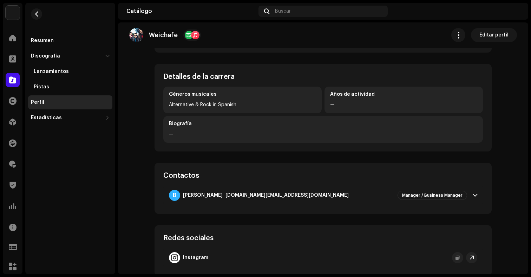
scroll to position [253, 0]
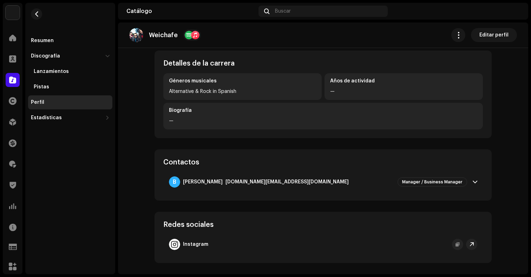
click at [476, 180] on p-accordion-header "B Begoña Olavarría litoralproducciones.cl@gmail.com Manager / Business Manager" at bounding box center [323, 182] width 320 height 20
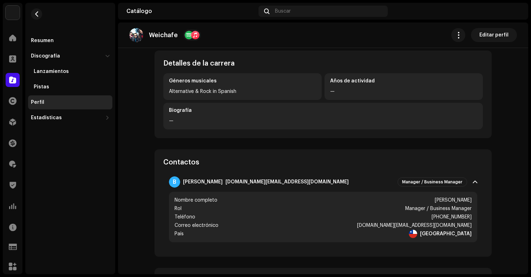
click at [476, 182] on p-accordion-header "B Begoña Olavarría litoralproducciones.cl@gmail.com Manager / Business Manager" at bounding box center [323, 182] width 320 height 20
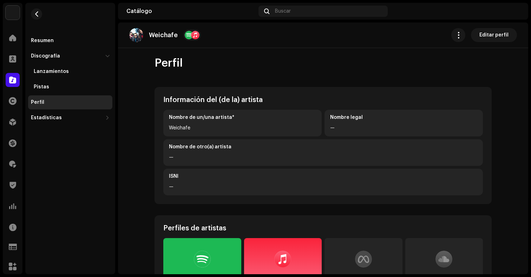
scroll to position [0, 0]
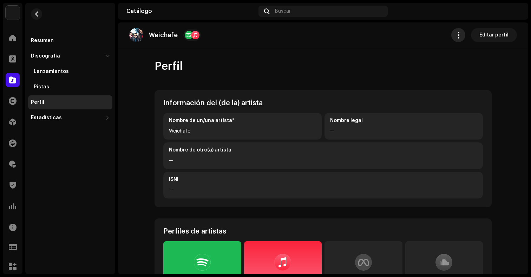
click at [458, 40] on button "button" at bounding box center [458, 35] width 14 height 14
click at [489, 34] on span "Editar perfil" at bounding box center [493, 35] width 29 height 14
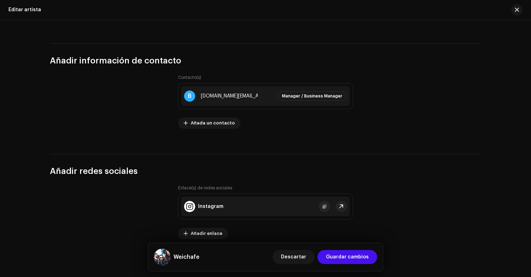
scroll to position [938, 0]
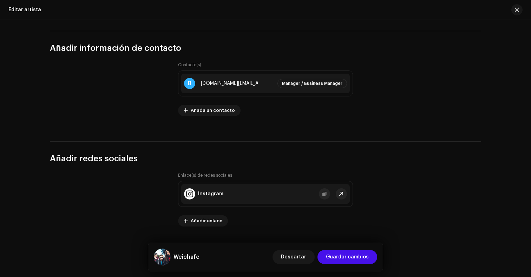
click at [520, 14] on div at bounding box center [514, 9] width 17 height 11
click at [515, 11] on span "button" at bounding box center [517, 10] width 4 height 6
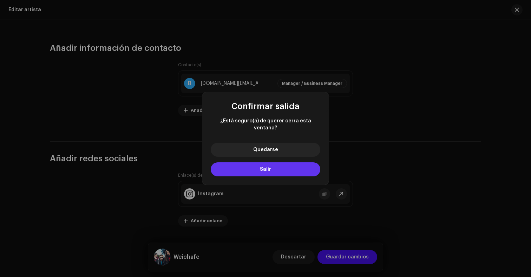
click at [258, 163] on button "Salir" at bounding box center [266, 170] width 110 height 14
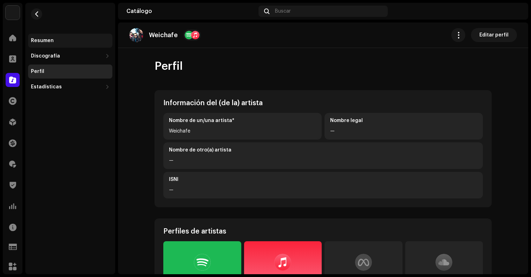
click at [64, 40] on div "Resumen" at bounding box center [70, 41] width 79 height 6
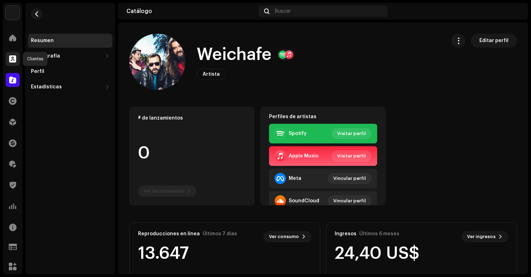
click at [15, 61] on span at bounding box center [12, 59] width 7 height 6
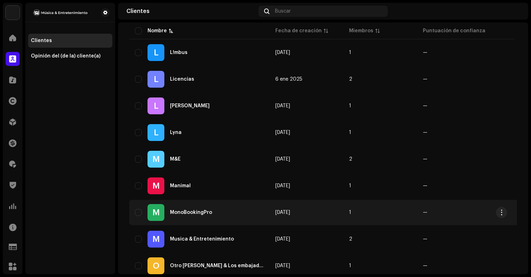
scroll to position [409, 0]
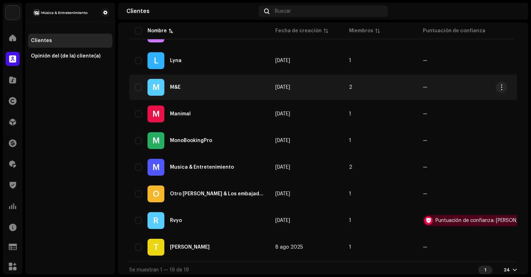
click at [208, 84] on div "M M&E" at bounding box center [199, 87] width 129 height 17
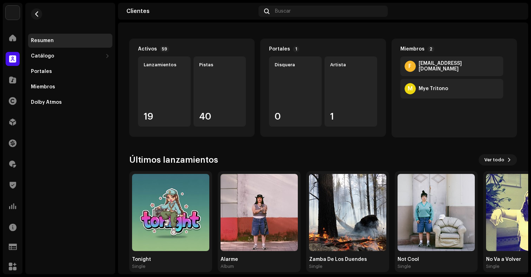
scroll to position [77, 0]
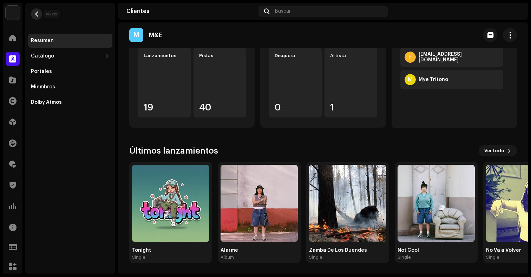
click at [41, 12] on button "button" at bounding box center [36, 13] width 11 height 11
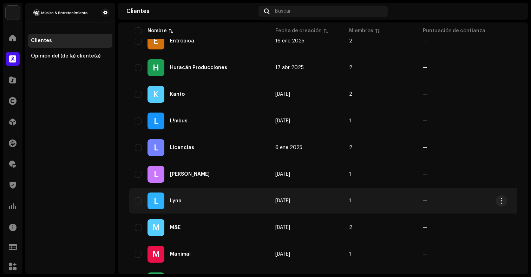
scroll to position [415, 0]
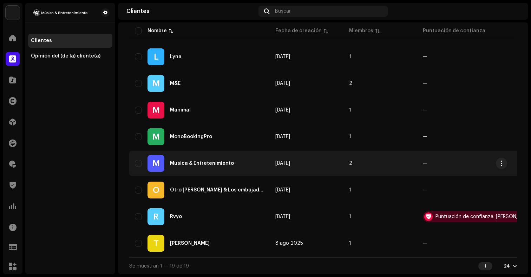
click at [205, 161] on div "Musica & Entretenimiento" at bounding box center [202, 163] width 64 height 5
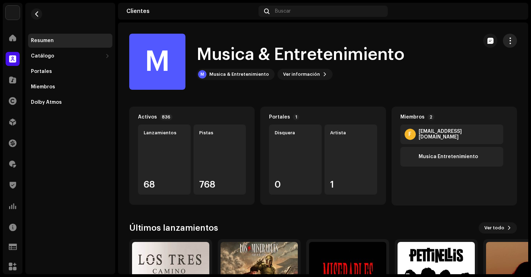
click at [506, 46] on button "button" at bounding box center [510, 41] width 14 height 14
click at [387, 41] on div "M Musica & Entretenimiento M Musica & Entretenimiento Ver información" at bounding box center [300, 62] width 343 height 56
click at [60, 57] on div "Catálogo" at bounding box center [67, 56] width 72 height 6
click at [44, 88] on div "Miembros" at bounding box center [43, 87] width 24 height 6
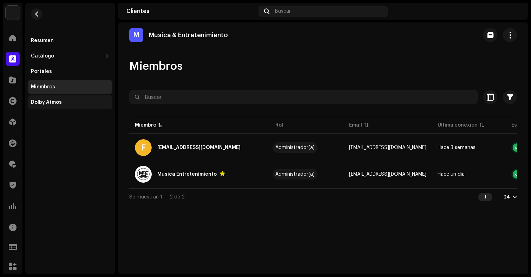
click at [70, 101] on div "Dolby Atmos" at bounding box center [70, 103] width 79 height 6
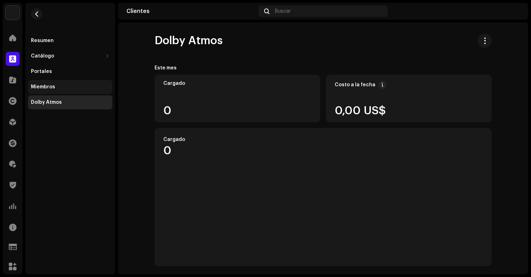
click at [58, 85] on div "Miembros" at bounding box center [70, 87] width 79 height 6
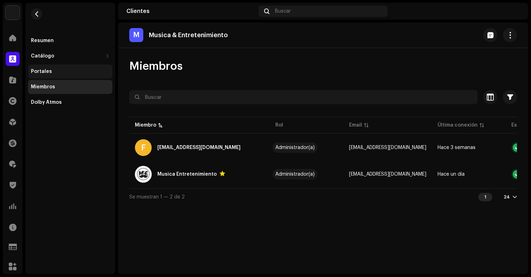
click at [51, 69] on div "Portales" at bounding box center [70, 72] width 79 height 6
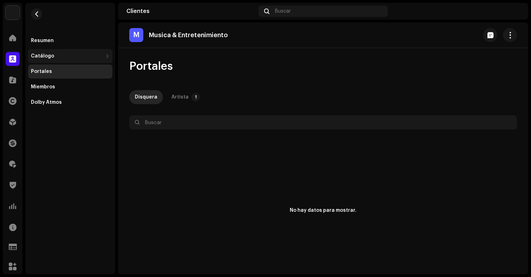
click at [48, 60] on div "Catálogo" at bounding box center [70, 56] width 84 height 14
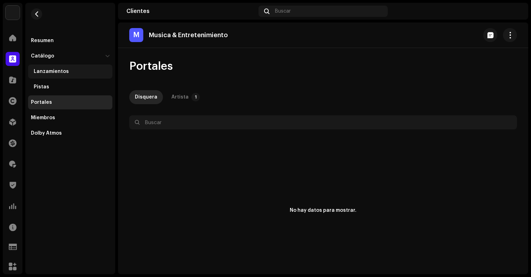
click at [48, 74] on div "Lanzamientos" at bounding box center [70, 72] width 84 height 14
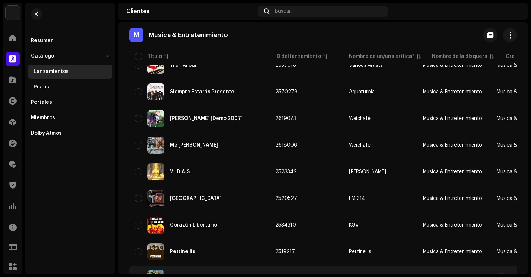
scroll to position [351, 0]
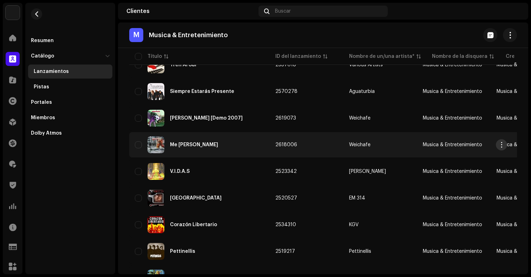
click at [506, 146] on button "button" at bounding box center [501, 144] width 11 height 11
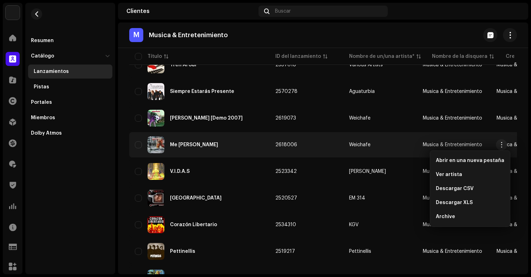
click at [388, 145] on re-a-table-link "Weichafe" at bounding box center [380, 145] width 63 height 5
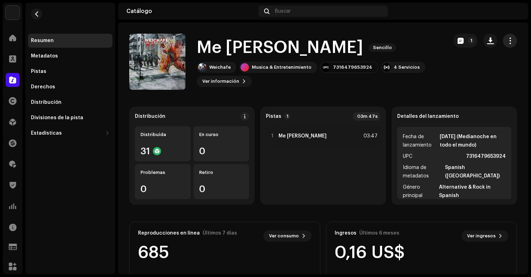
click at [507, 39] on span "button" at bounding box center [510, 41] width 7 height 6
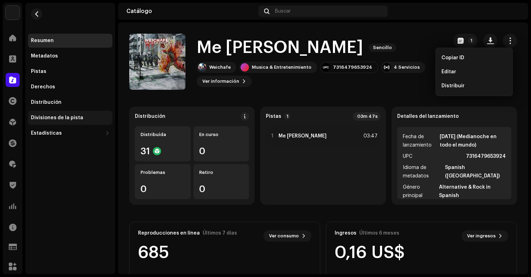
click at [73, 114] on div "Divisiones de la pista" at bounding box center [70, 118] width 84 height 14
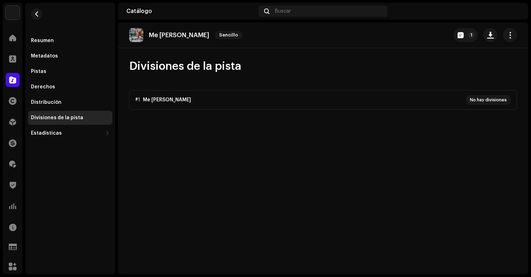
click at [497, 102] on p-accordion "#1 Me Verás Arder No hay divisiones" at bounding box center [323, 100] width 388 height 20
click at [353, 100] on p-accordion "#1 Me Verás Arder No hay divisiones" at bounding box center [323, 100] width 388 height 20
click at [497, 103] on p-accordion "#1 Me Verás Arder No hay divisiones" at bounding box center [323, 100] width 388 height 20
click at [506, 39] on button "button" at bounding box center [510, 35] width 14 height 14
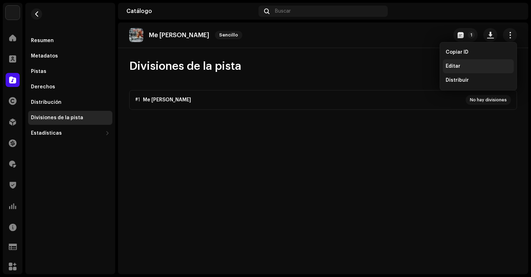
click at [467, 64] on div "Editar" at bounding box center [478, 67] width 65 height 6
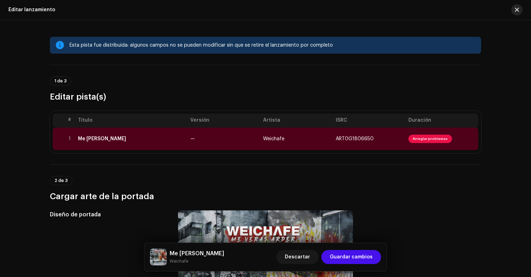
click at [515, 11] on span "button" at bounding box center [517, 10] width 4 height 6
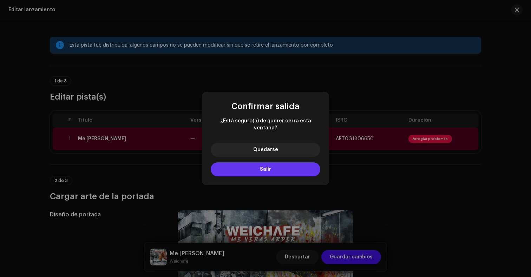
click at [271, 163] on button "Salir" at bounding box center [266, 170] width 110 height 14
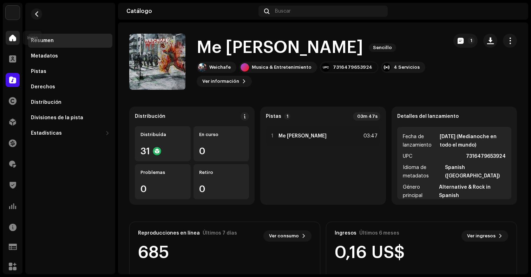
click at [19, 39] on div at bounding box center [13, 38] width 14 height 14
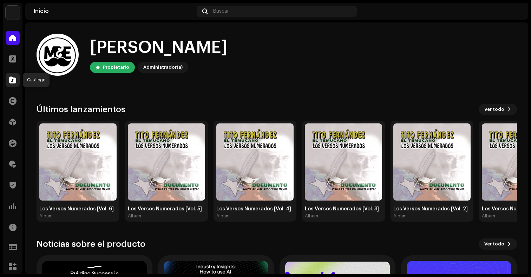
click at [14, 78] on span at bounding box center [12, 80] width 7 height 6
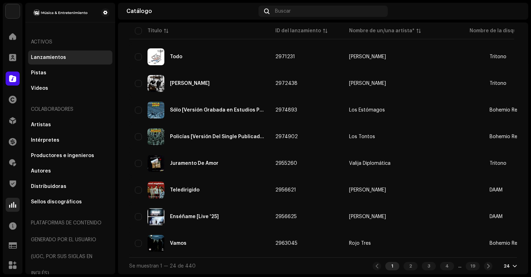
scroll to position [2, 0]
click at [14, 200] on div at bounding box center [13, 204] width 14 height 14
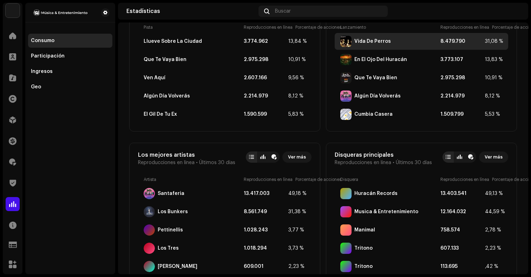
scroll to position [305, 0]
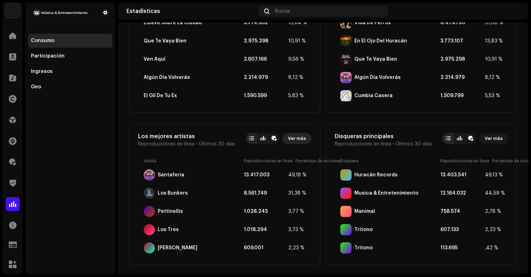
click at [306, 137] on button "Ver más" at bounding box center [296, 138] width 29 height 11
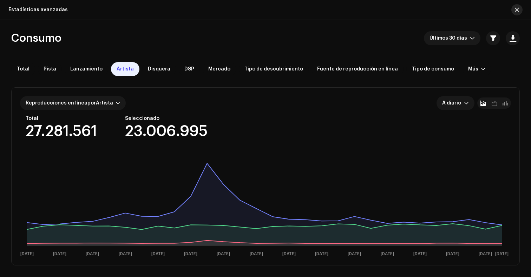
click at [519, 13] on button "button" at bounding box center [516, 9] width 11 height 11
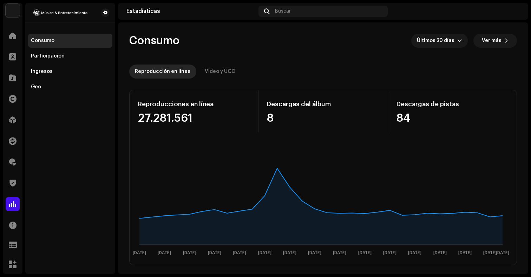
click at [508, 11] on div at bounding box center [454, 11] width 129 height 11
click at [510, 11] on img at bounding box center [513, 11] width 11 height 11
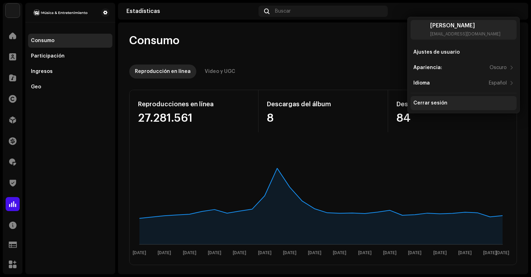
click at [448, 99] on div "Cerrar sesión" at bounding box center [463, 103] width 106 height 14
